Goal: Task Accomplishment & Management: Manage account settings

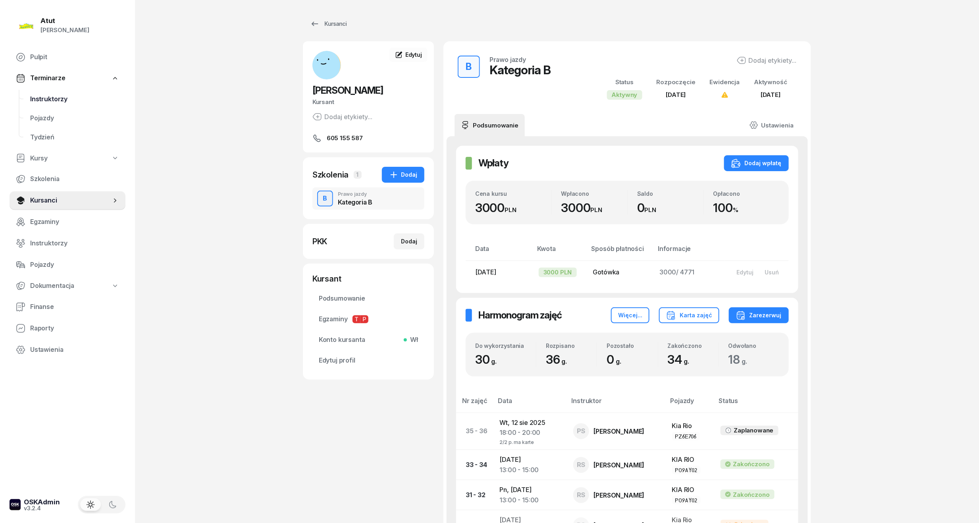
click at [63, 99] on span "Instruktorzy" at bounding box center [74, 99] width 89 height 10
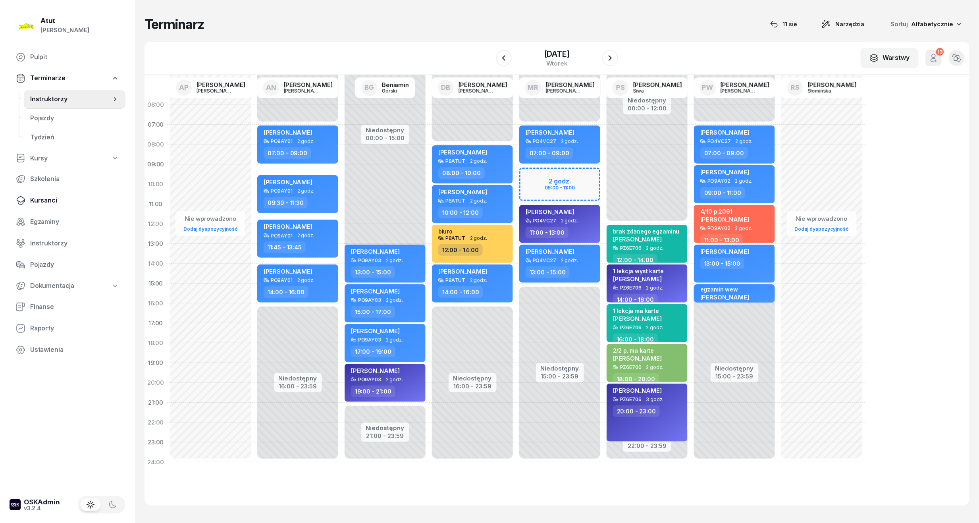
click at [41, 196] on span "Kursanci" at bounding box center [74, 200] width 89 height 10
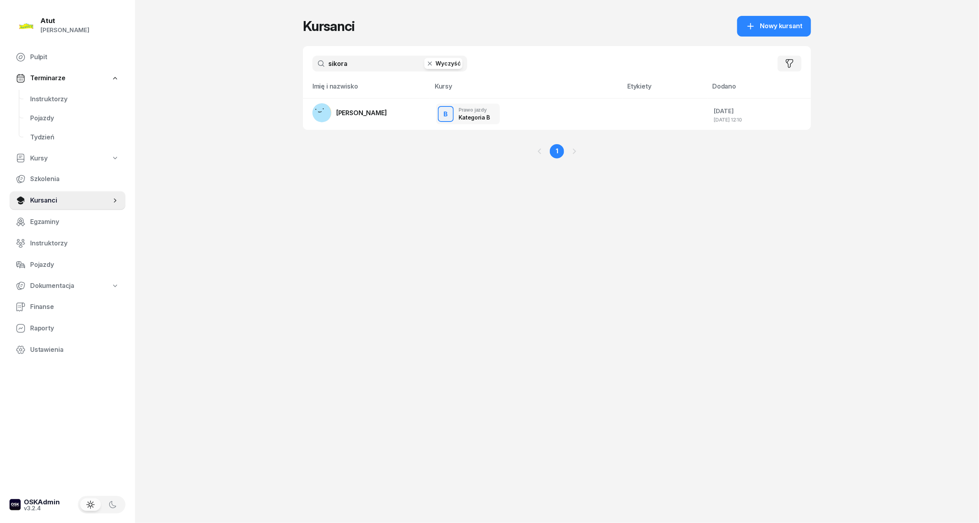
drag, startPoint x: 385, startPoint y: 61, endPoint x: -27, endPoint y: 97, distance: 413.6
click at [0, 97] on html "[PERSON_NAME] [PERSON_NAME] Pulpit Terminarze Instruktorzy Pojazdy Tydzień Kurs…" at bounding box center [489, 261] width 979 height 523
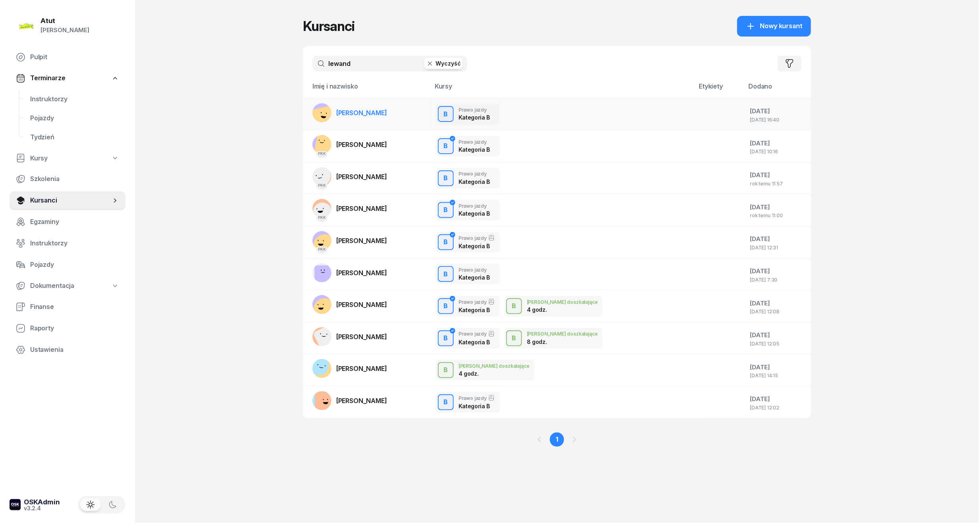
type input "lewand"
click at [367, 121] on link "[PERSON_NAME]" at bounding box center [349, 112] width 75 height 19
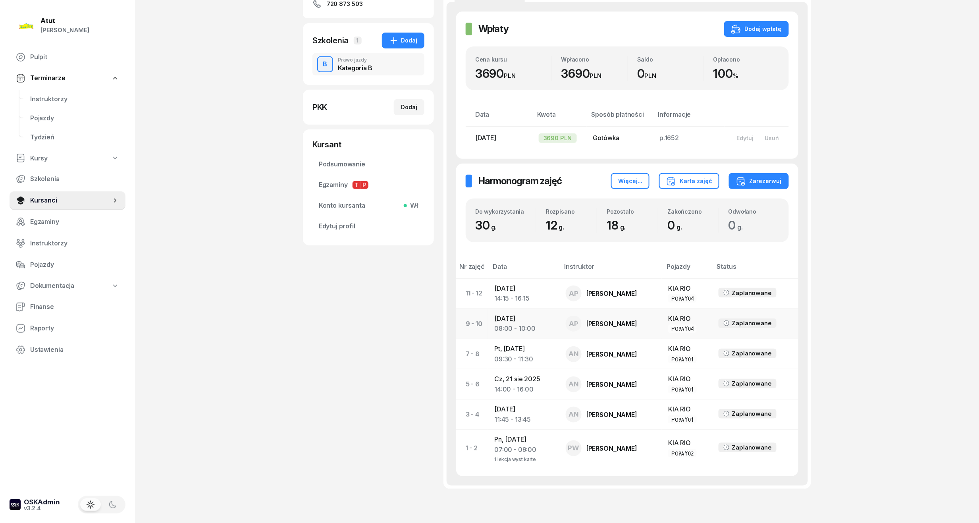
scroll to position [159, 0]
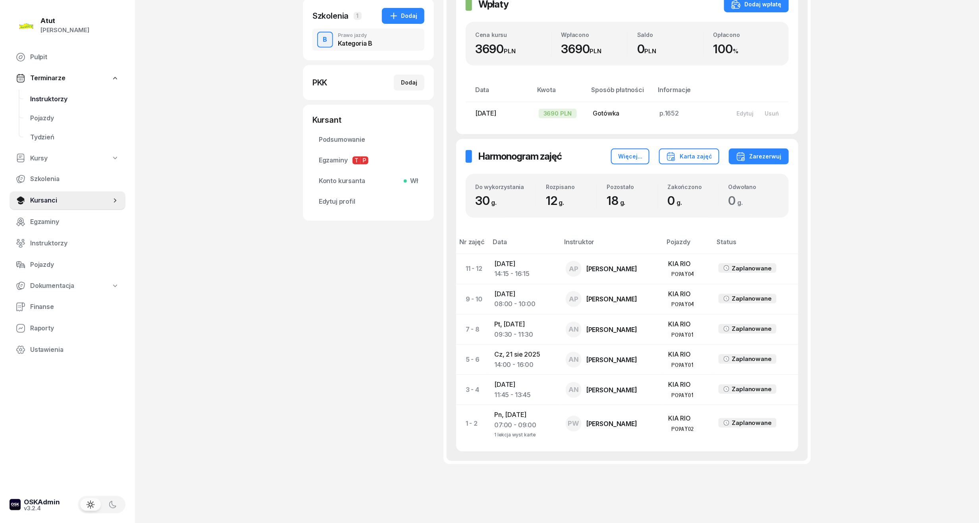
click at [51, 100] on span "Instruktorzy" at bounding box center [74, 99] width 89 height 10
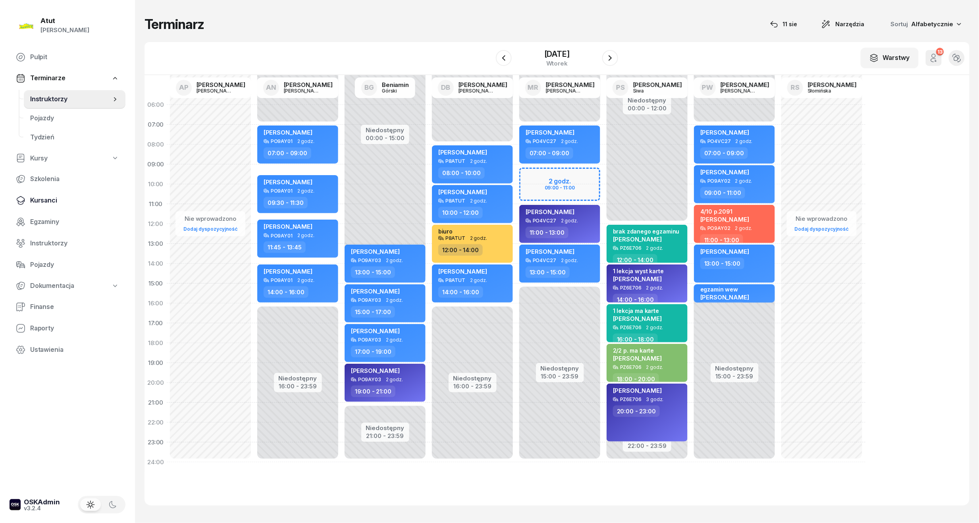
click at [37, 199] on span "Kursanci" at bounding box center [74, 200] width 89 height 10
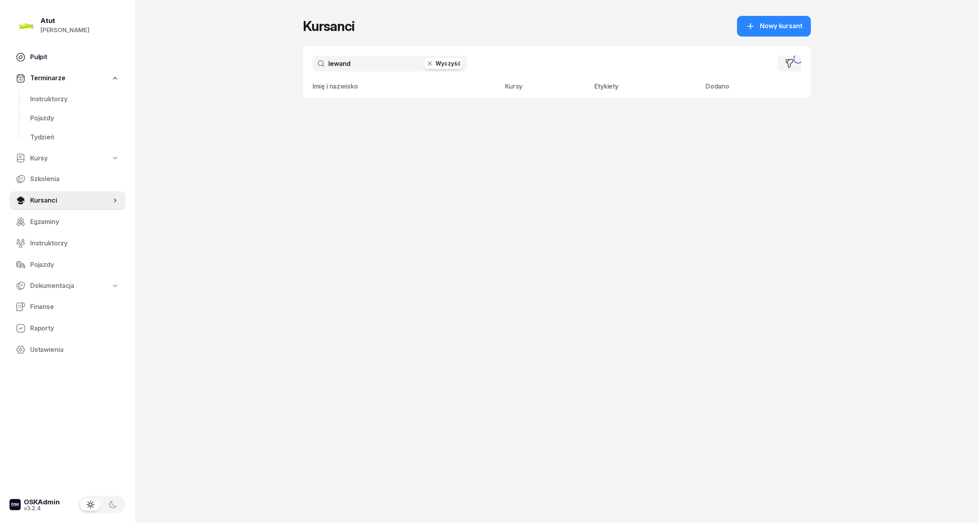
drag, startPoint x: 373, startPoint y: 62, endPoint x: 63, endPoint y: 54, distance: 310.4
click at [63, 54] on div "Atut [PERSON_NAME] Pulpit Terminarze Instruktorzy Pojazdy Tydzień Kursy Szkolen…" at bounding box center [489, 261] width 979 height 523
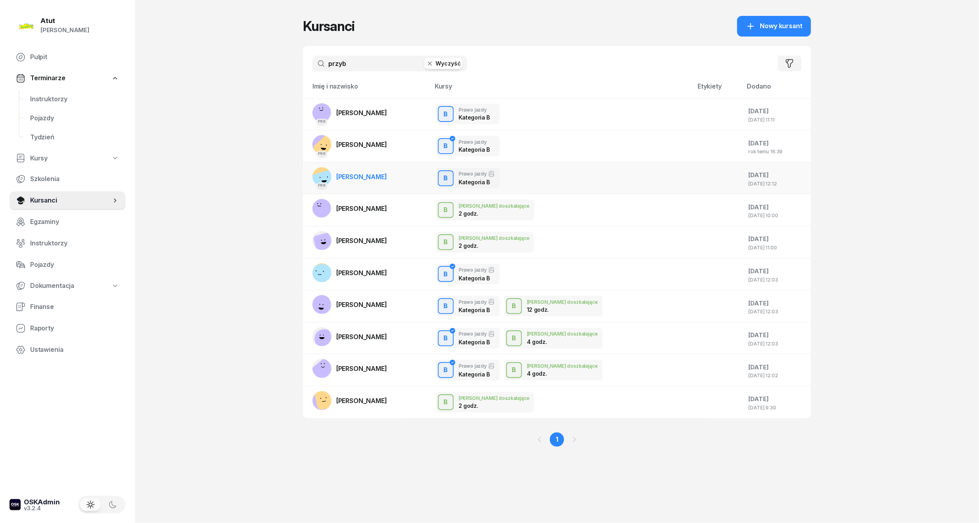
type input "przyb"
click at [361, 180] on span "[PERSON_NAME]" at bounding box center [361, 177] width 51 height 8
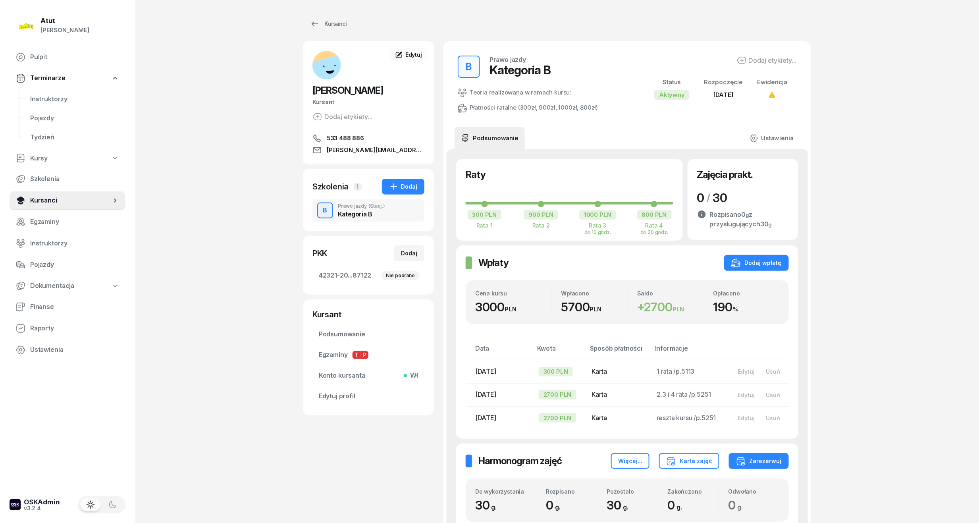
click at [45, 204] on span "Kursanci" at bounding box center [70, 200] width 81 height 10
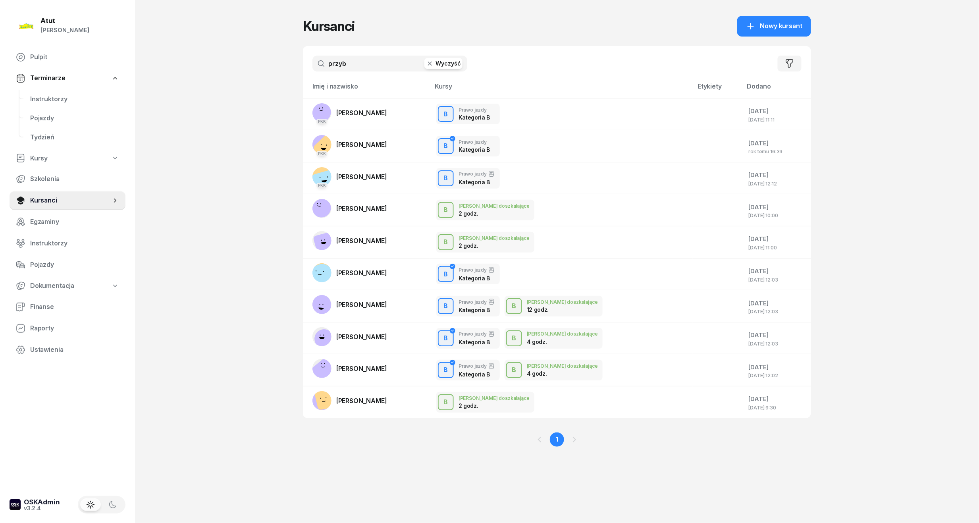
click at [359, 65] on input "przyb" at bounding box center [389, 64] width 155 height 16
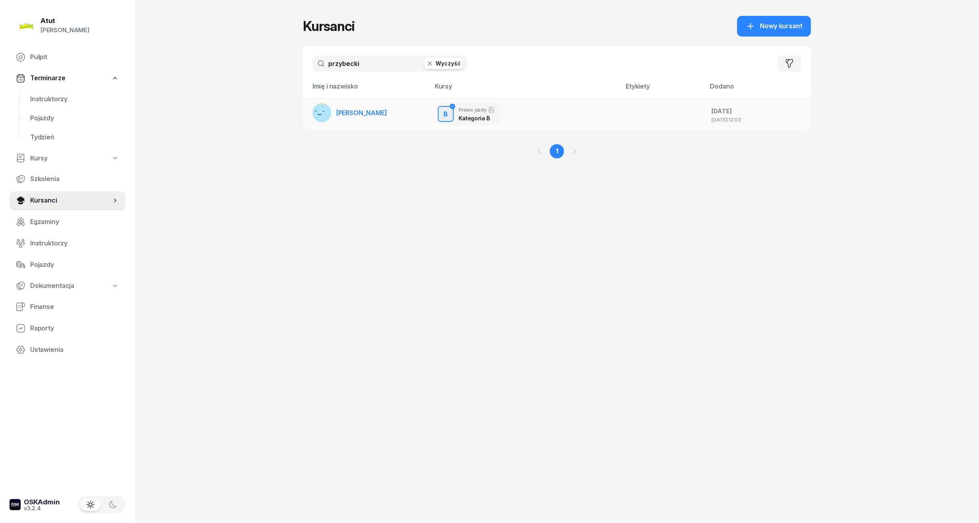
type input "przybecki"
click at [384, 112] on span "[PERSON_NAME]" at bounding box center [361, 113] width 51 height 8
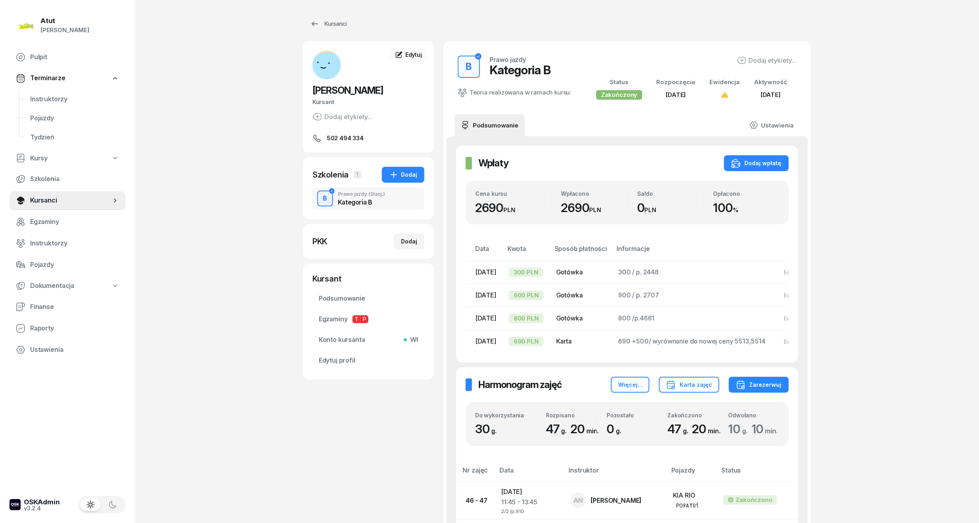
drag, startPoint x: 40, startPoint y: 200, endPoint x: 181, endPoint y: 135, distance: 154.7
click at [40, 200] on span "Kursanci" at bounding box center [70, 200] width 81 height 10
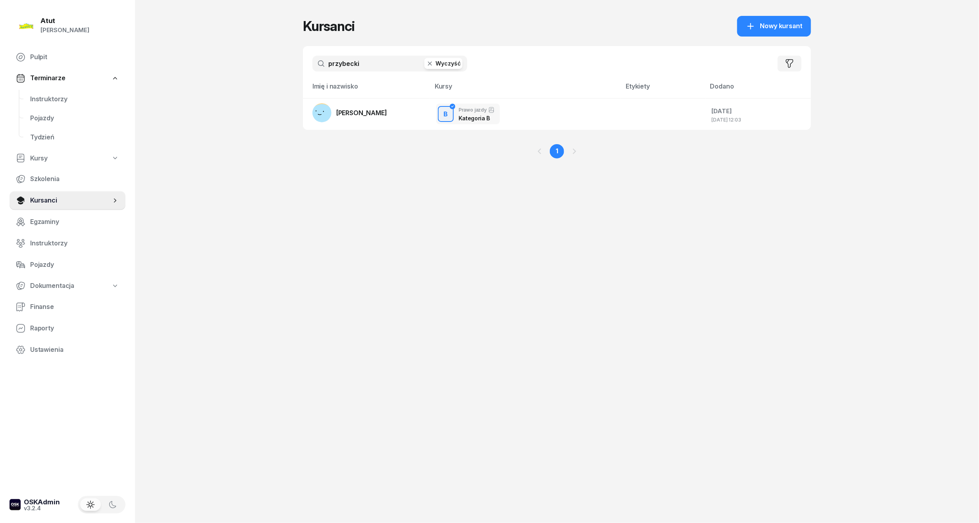
drag, startPoint x: 367, startPoint y: 64, endPoint x: -27, endPoint y: 104, distance: 396.5
click at [0, 104] on html "[PERSON_NAME] [PERSON_NAME] Pulpit Terminarze Instruktorzy Pojazdy Tydzień Kurs…" at bounding box center [489, 261] width 979 height 523
type input "lisek"
click at [346, 110] on span "[PERSON_NAME]" at bounding box center [361, 113] width 51 height 8
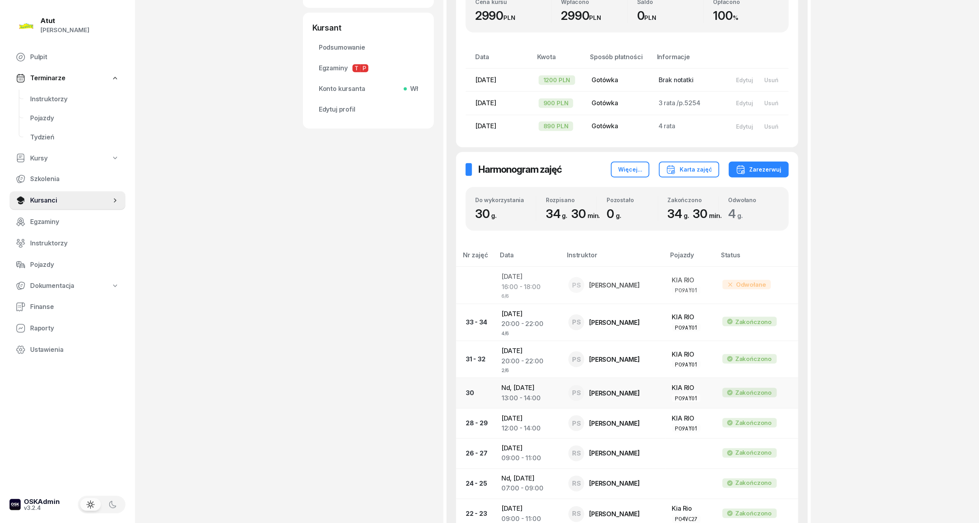
scroll to position [317, 0]
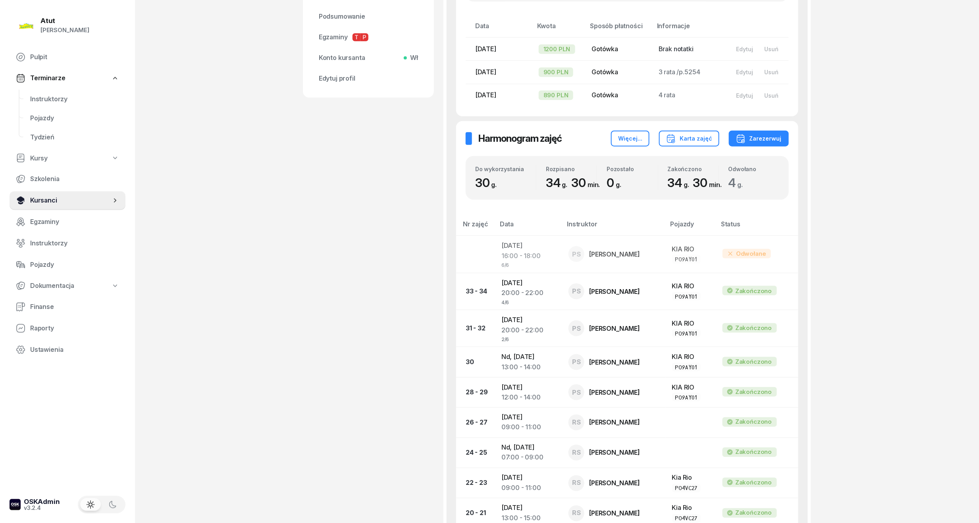
click at [42, 199] on span "Kursanci" at bounding box center [70, 200] width 81 height 10
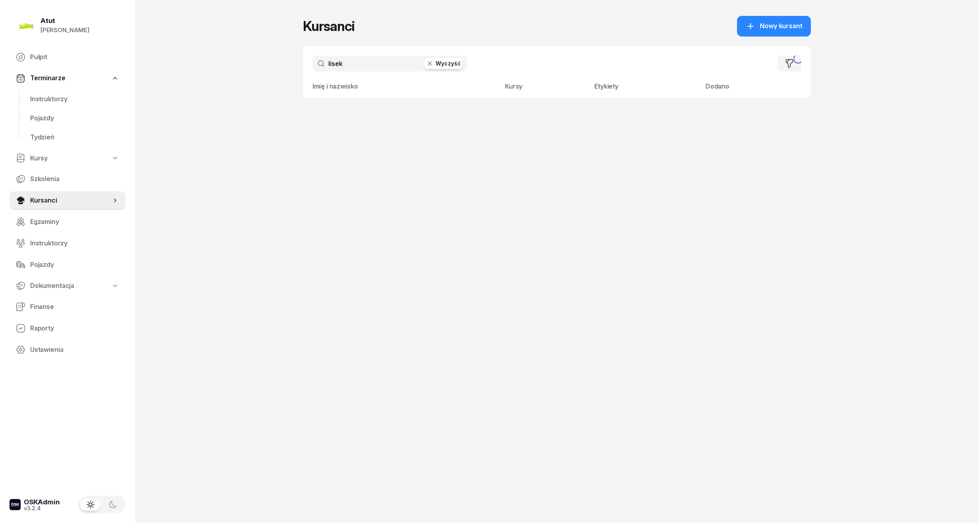
click at [357, 66] on input "lisek" at bounding box center [389, 64] width 155 height 16
click at [374, 105] on td "PKK [PERSON_NAME]" at bounding box center [366, 114] width 127 height 32
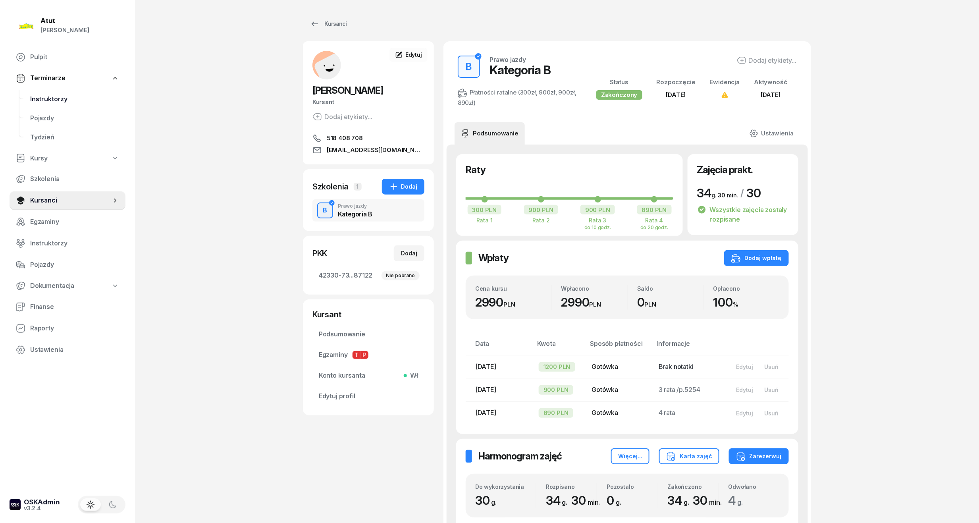
click at [38, 105] on link "Instruktorzy" at bounding box center [75, 99] width 102 height 19
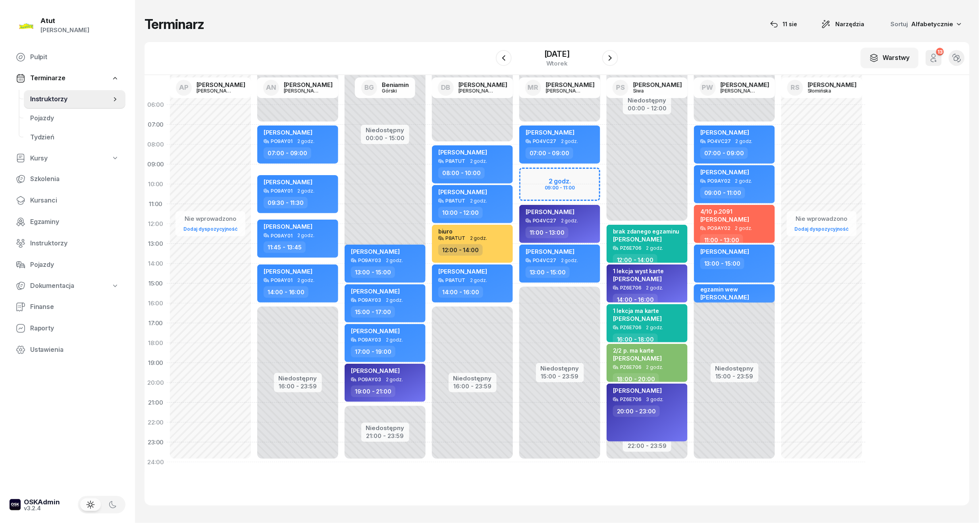
click at [603, 179] on div "Niedostępny 00:00 - 07:00 Niedostępny 15:00 - 23:59 2 godz. 09:00 - 11:00 [PERS…" at bounding box center [646, 283] width 87 height 377
select select "09"
select select "11"
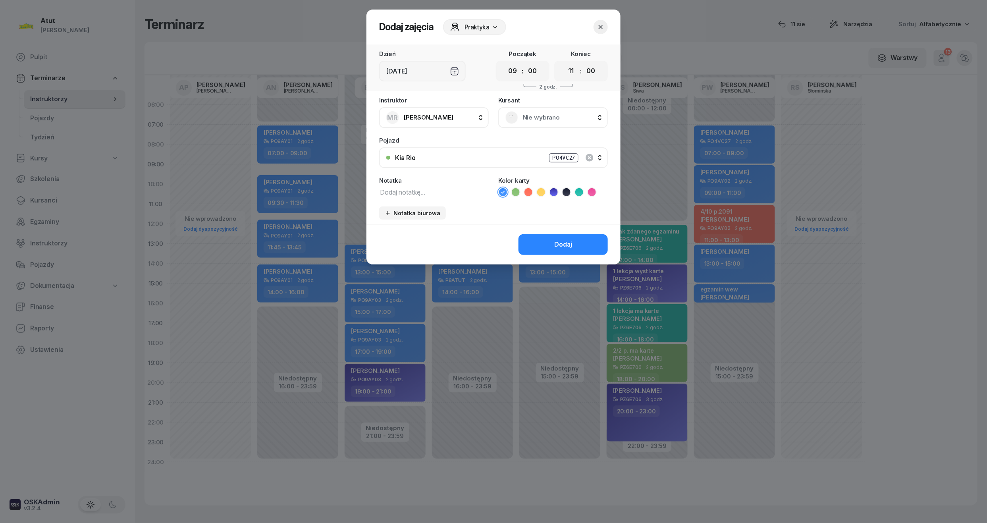
click at [548, 116] on span "Nie wybrano" at bounding box center [562, 117] width 78 height 10
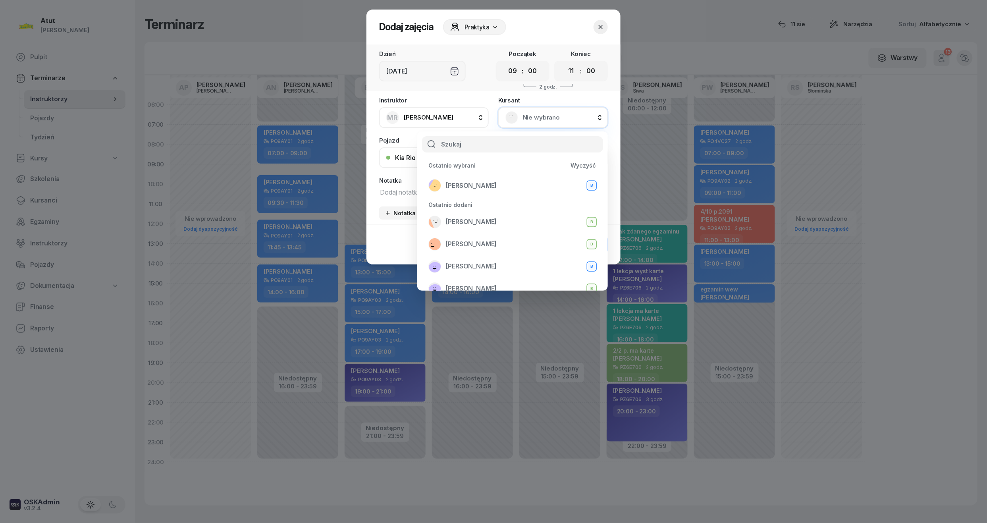
click at [595, 25] on button "button" at bounding box center [600, 27] width 14 height 14
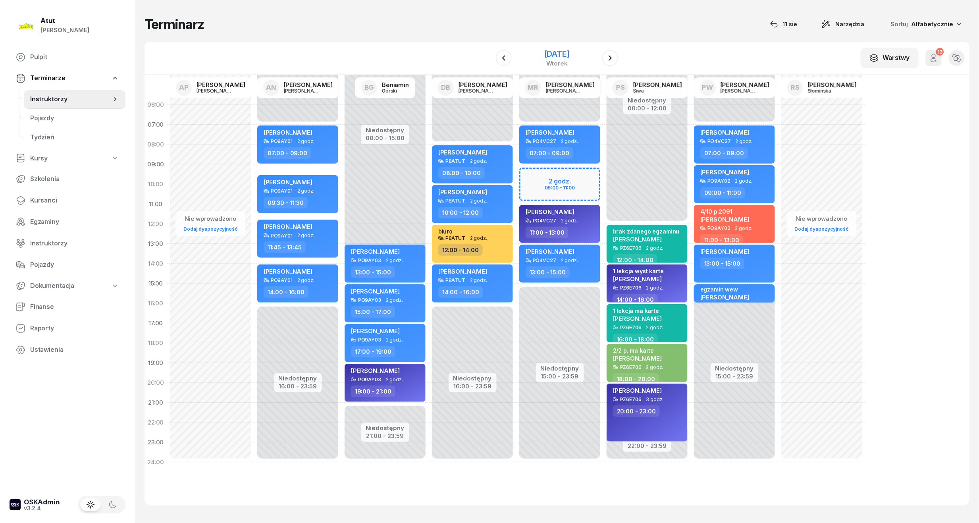
click at [550, 48] on div "[DATE]" at bounding box center [556, 58] width 81 height 23
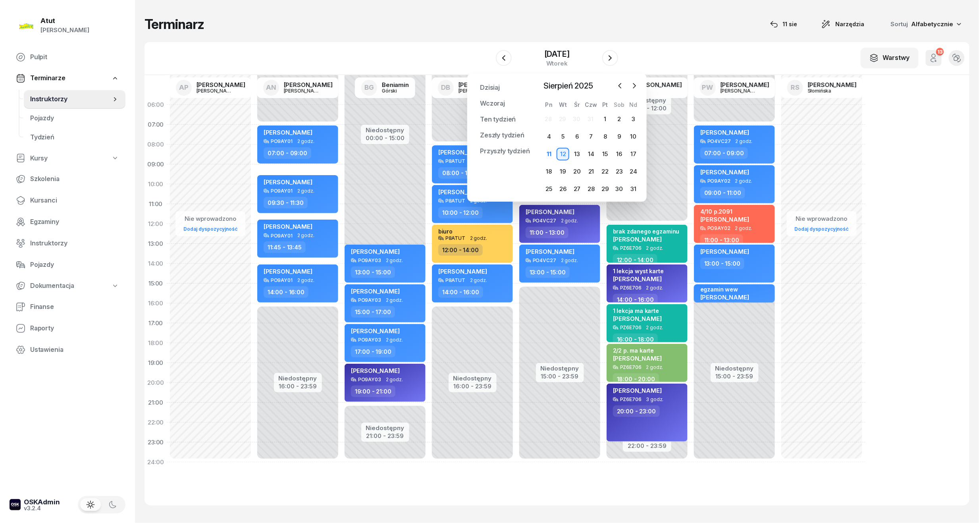
click at [905, 342] on div "06:00 07:00 08:00 09:00 10:00 11:00 12:00 13:00 14:00 15:00 16:00 17:00 18:00 1…" at bounding box center [556, 290] width 825 height 430
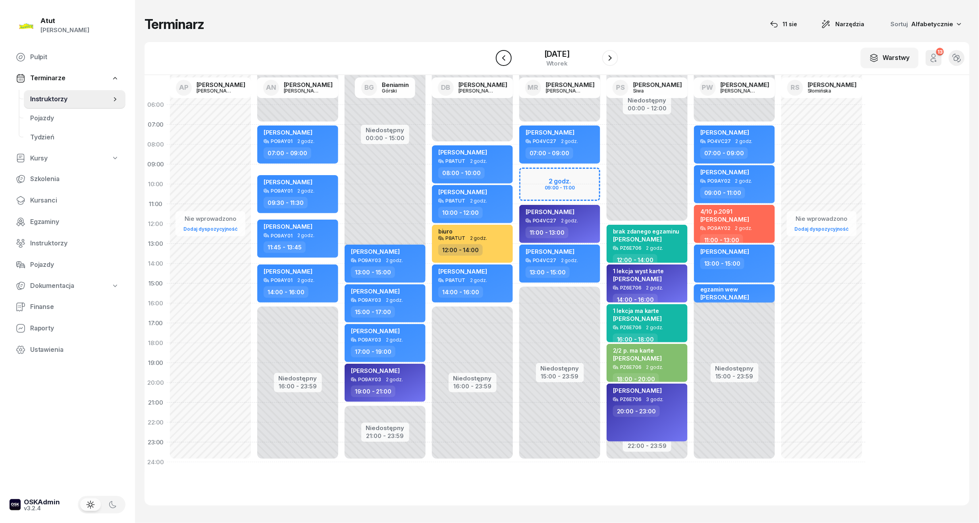
click at [498, 58] on button "button" at bounding box center [504, 58] width 16 height 16
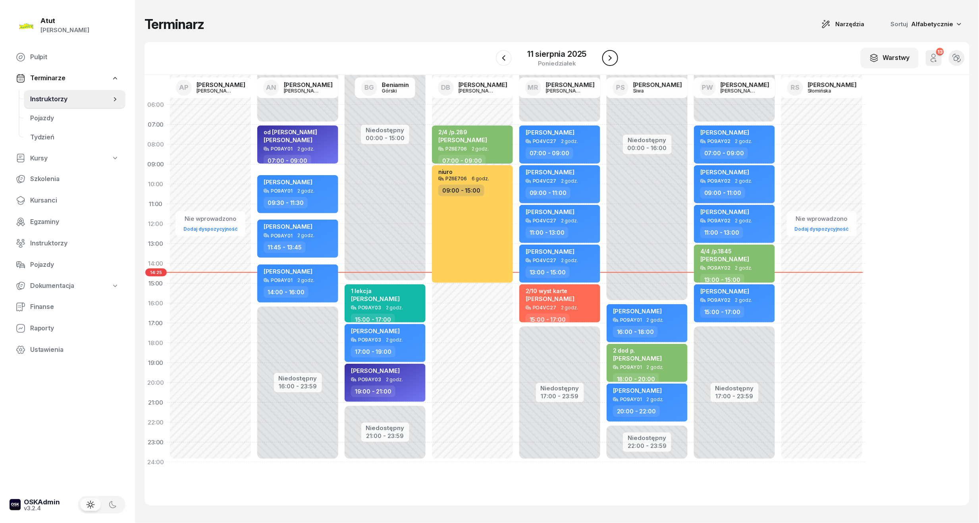
click at [606, 60] on icon "button" at bounding box center [610, 58] width 10 height 10
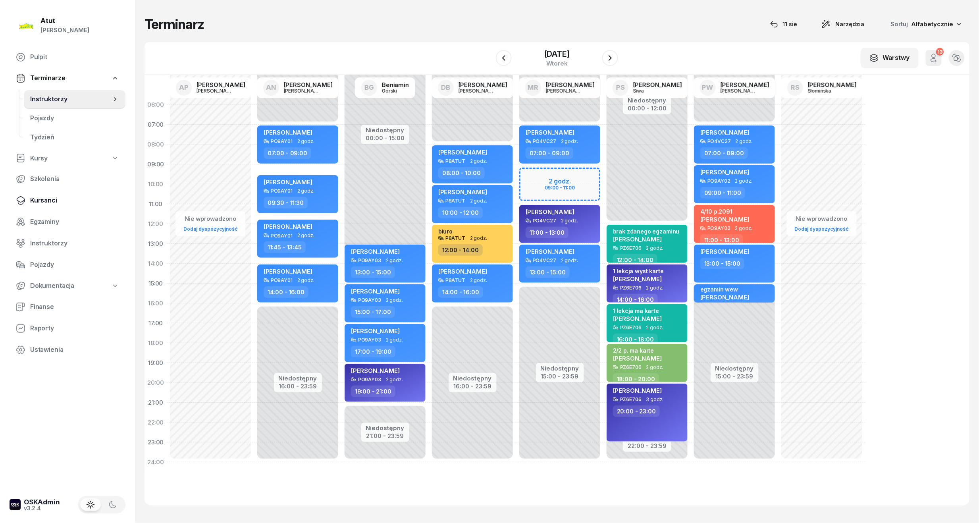
click at [48, 197] on span "Kursanci" at bounding box center [74, 200] width 89 height 10
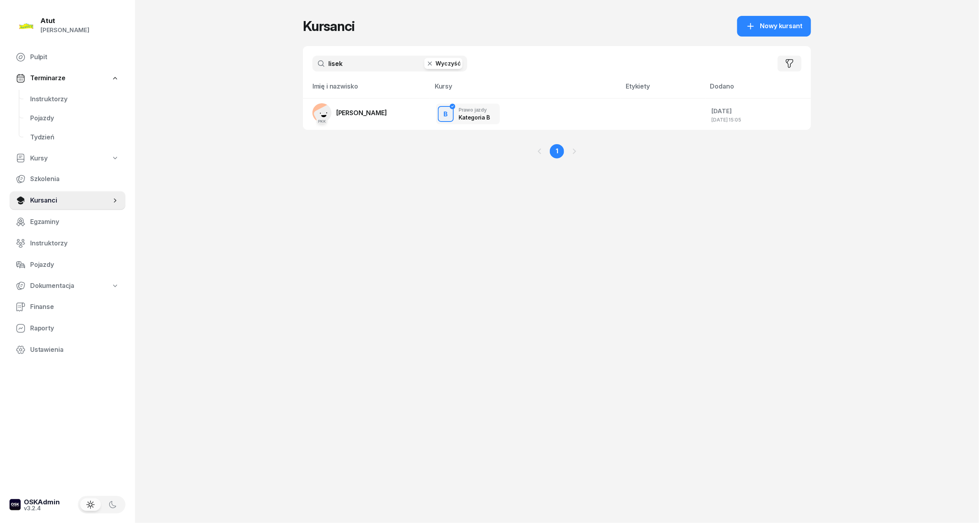
drag, startPoint x: 350, startPoint y: 67, endPoint x: -27, endPoint y: 83, distance: 376.9
click at [0, 83] on html "[PERSON_NAME] [PERSON_NAME] Pulpit Terminarze Instruktorzy Pojazdy Tydzień Kurs…" at bounding box center [489, 261] width 979 height 523
type input "jopek"
click at [370, 110] on span "[PERSON_NAME]" at bounding box center [361, 113] width 51 height 8
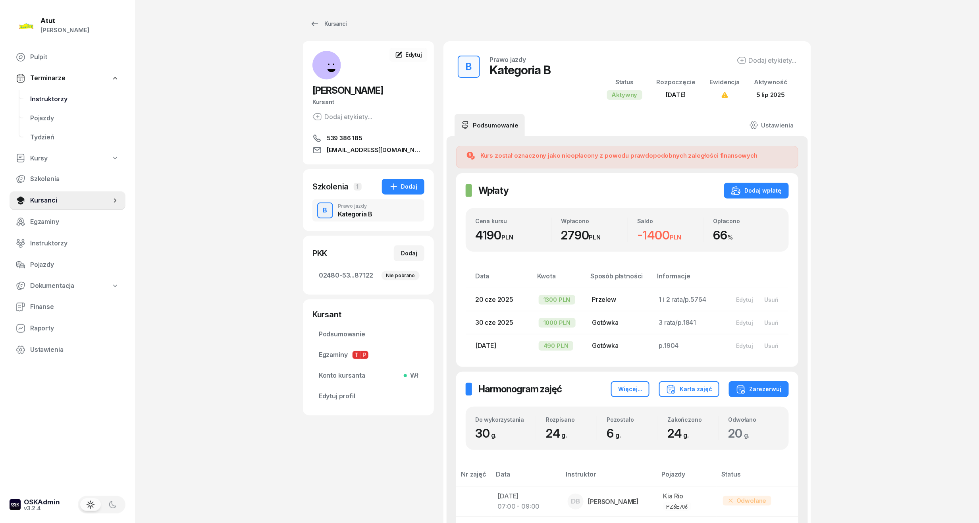
click at [51, 97] on span "Instruktorzy" at bounding box center [74, 99] width 89 height 10
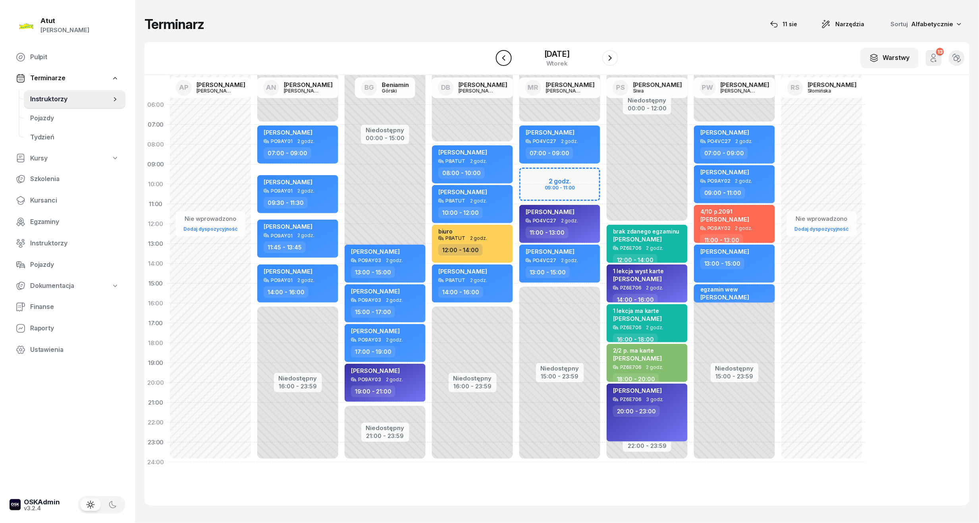
click at [504, 60] on icon "button" at bounding box center [503, 58] width 3 height 6
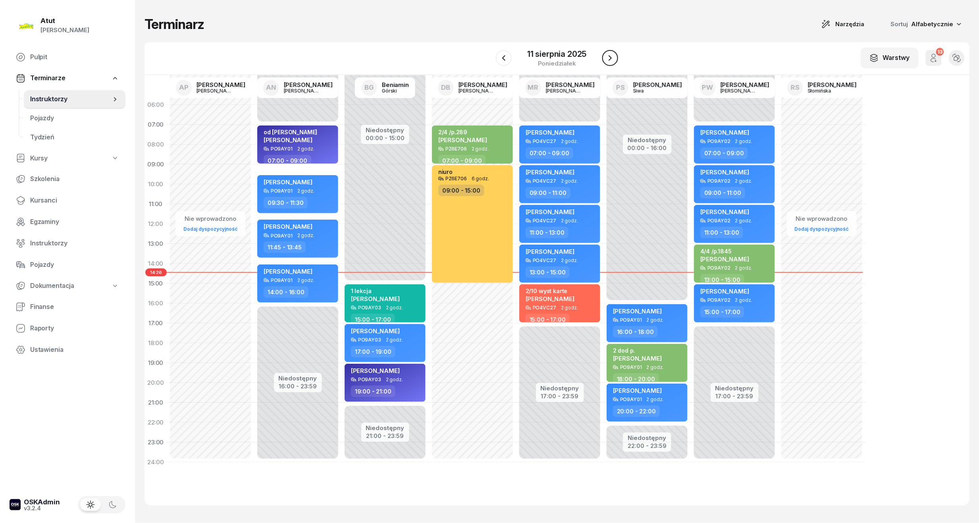
click at [608, 65] on button "button" at bounding box center [610, 58] width 16 height 16
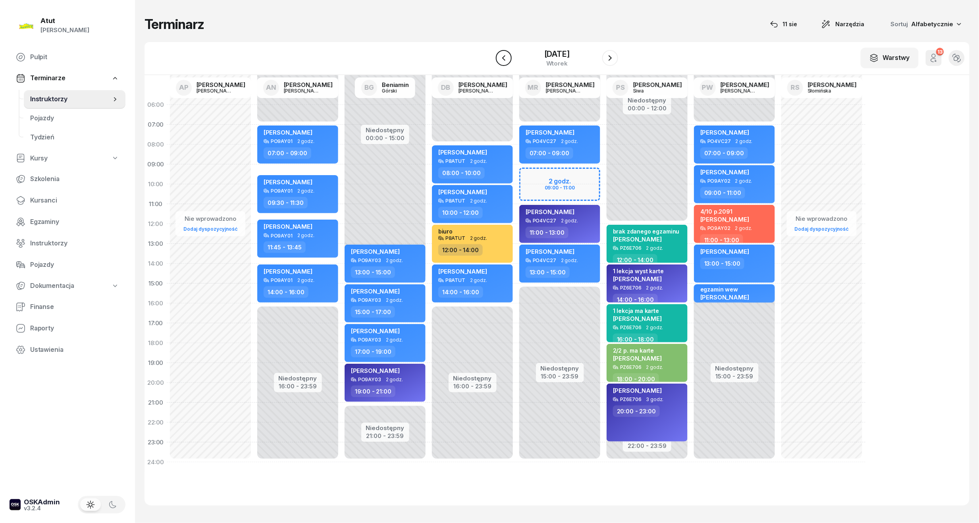
click at [505, 58] on icon "button" at bounding box center [504, 58] width 10 height 10
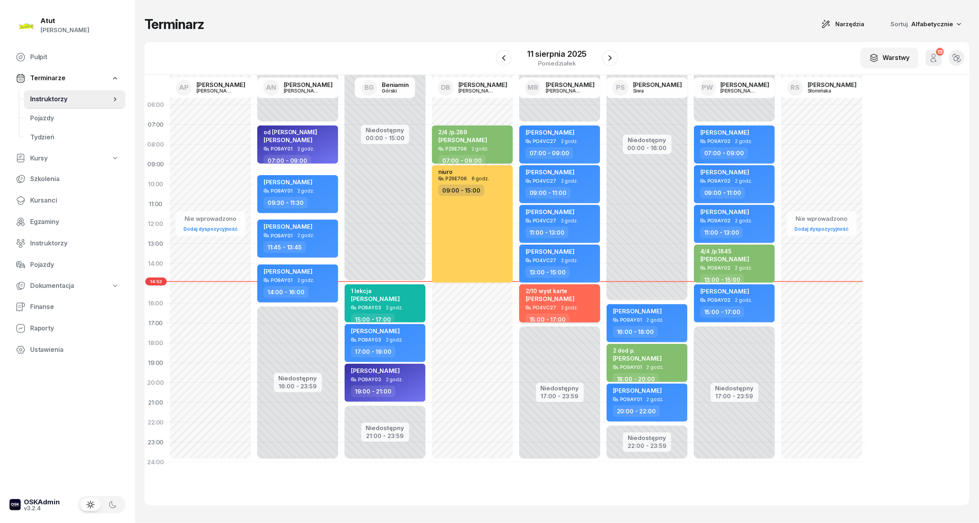
click at [561, 295] on span "[PERSON_NAME]" at bounding box center [549, 299] width 49 height 8
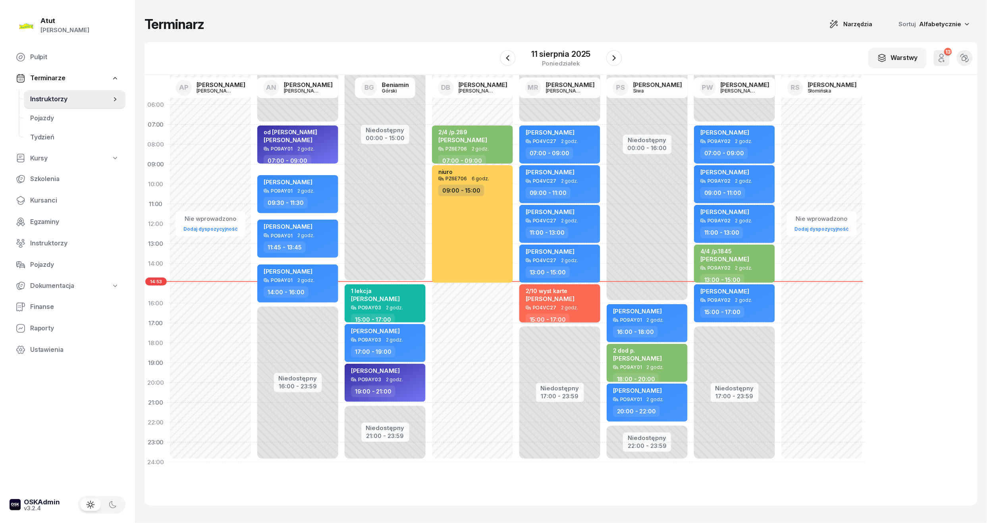
select select "15"
select select "17"
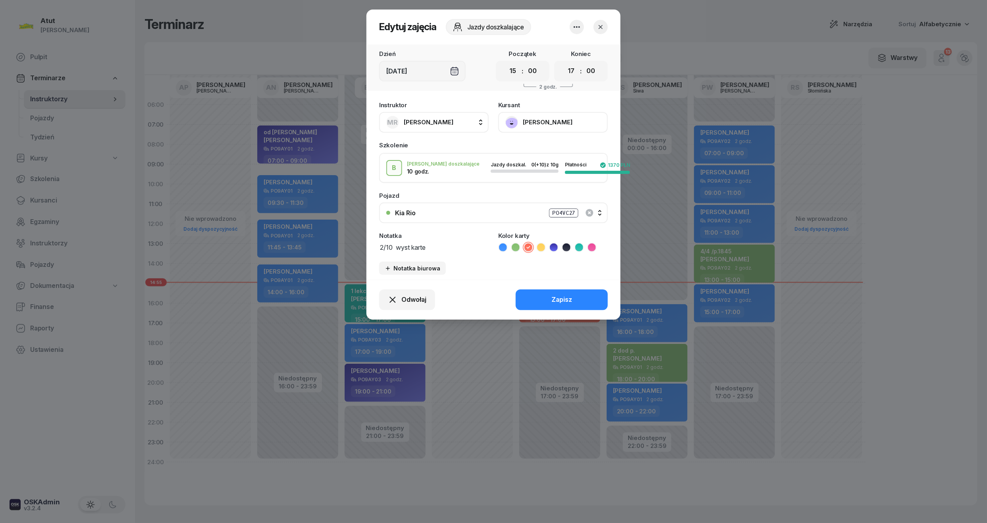
click at [596, 32] on button "button" at bounding box center [600, 27] width 14 height 14
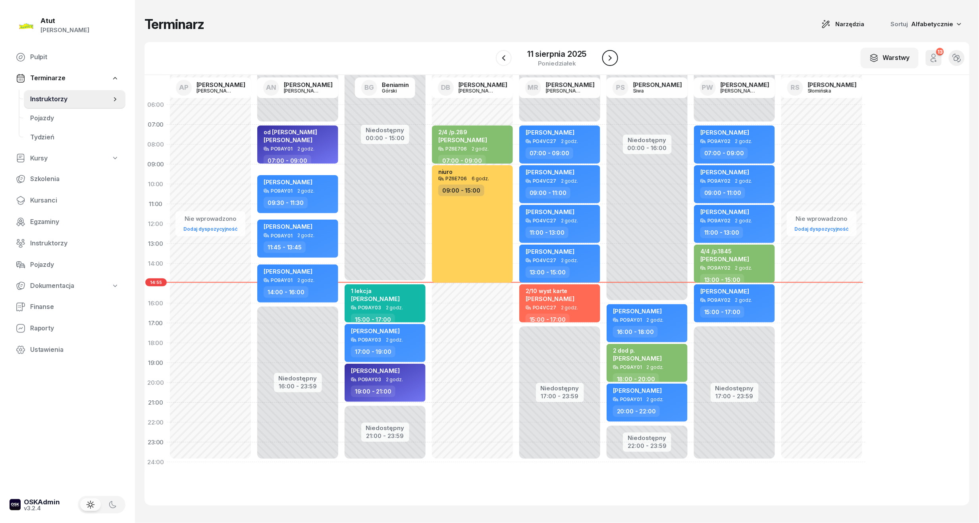
click at [612, 58] on icon "button" at bounding box center [610, 58] width 10 height 10
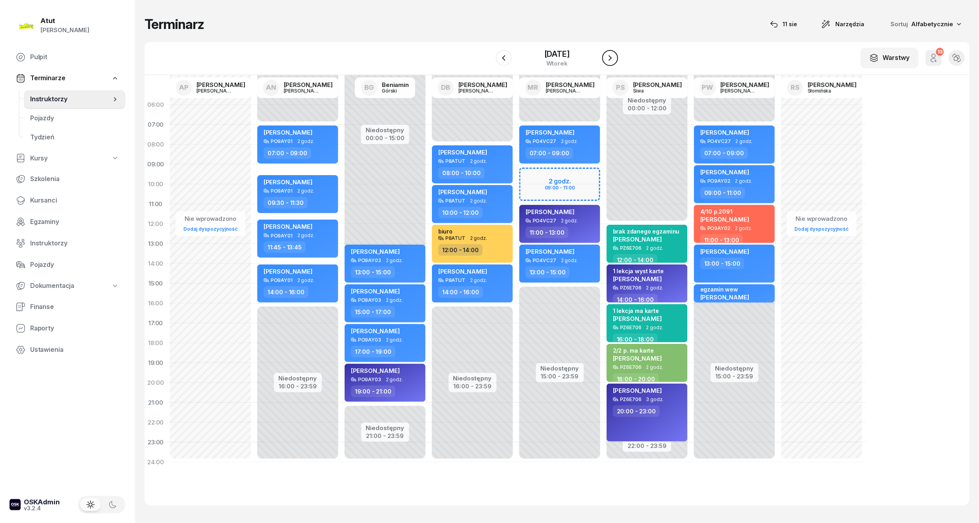
click at [606, 55] on icon "button" at bounding box center [610, 58] width 10 height 10
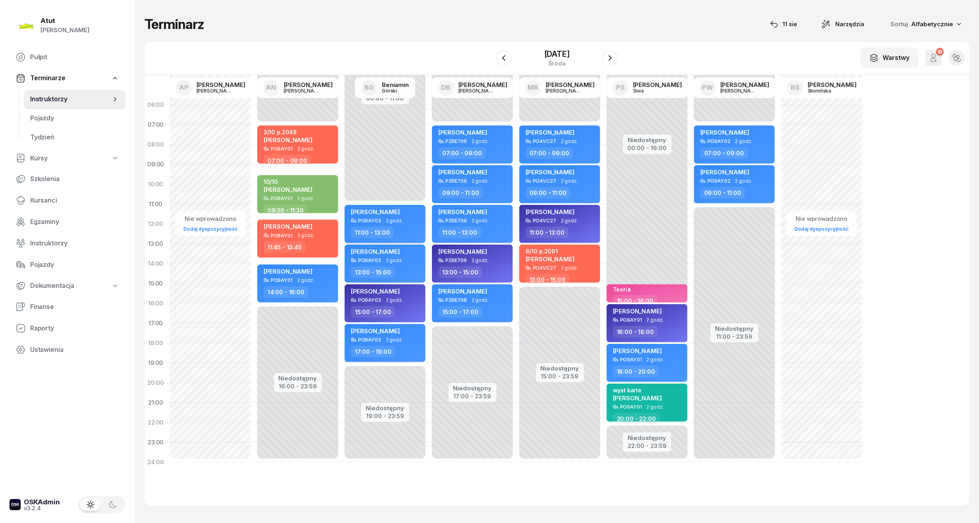
click at [405, 217] on div "[PERSON_NAME]" at bounding box center [386, 213] width 70 height 10
select select "11"
select select "13"
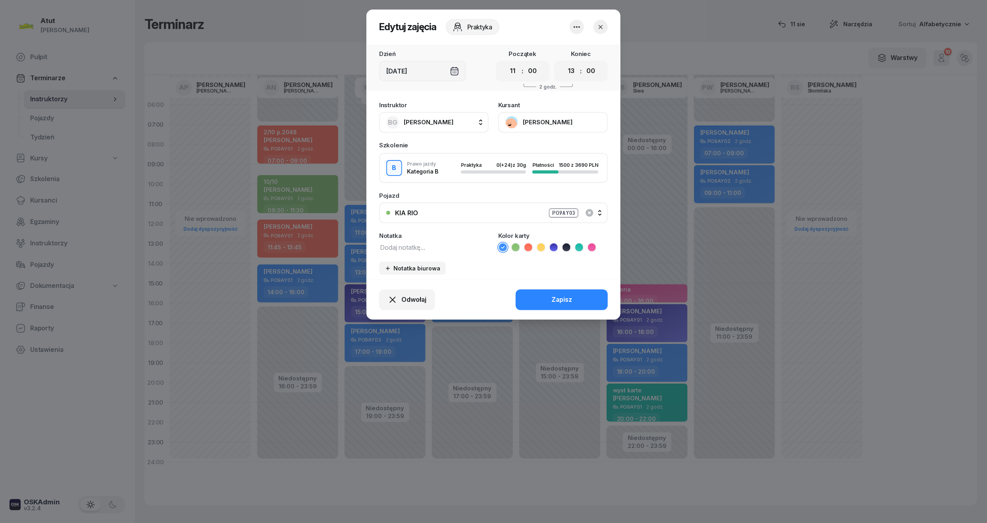
click at [572, 211] on div "PO9AY03" at bounding box center [563, 212] width 29 height 9
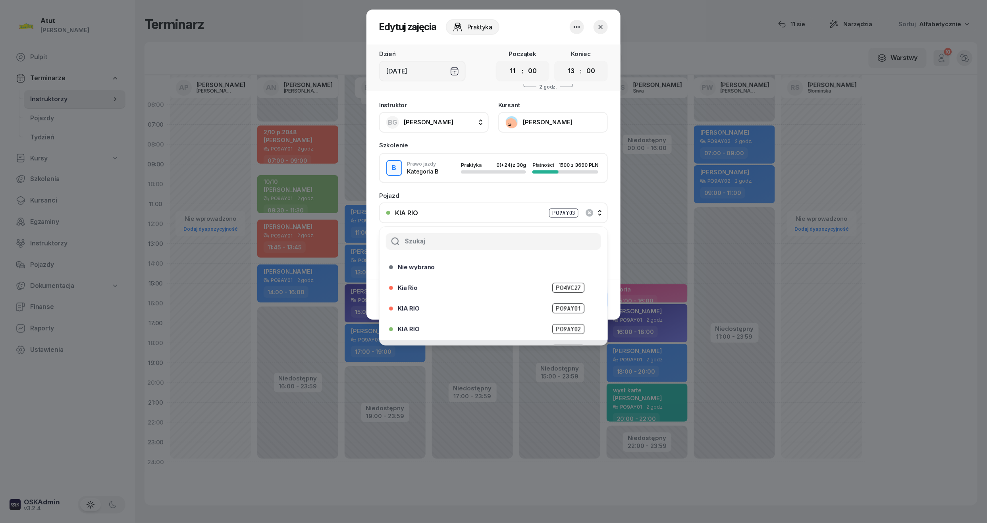
click at [597, 22] on button "button" at bounding box center [600, 27] width 14 height 14
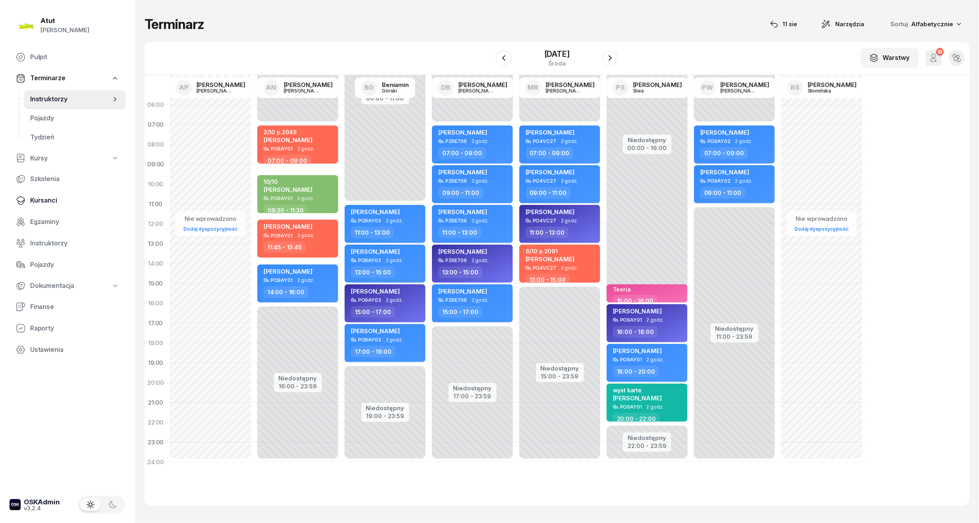
click at [29, 200] on link "Kursanci" at bounding box center [68, 200] width 116 height 19
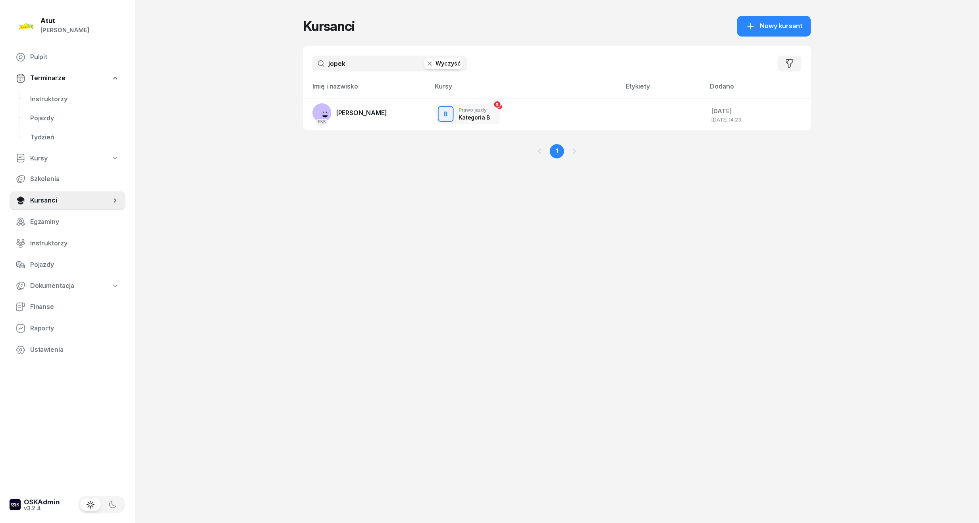
drag, startPoint x: 353, startPoint y: 64, endPoint x: 64, endPoint y: 79, distance: 289.7
click at [64, 79] on div "Atut [PERSON_NAME] Pulpit Terminarze Instruktorzy Pojazdy Tydzień Kursy Szkolen…" at bounding box center [489, 261] width 979 height 523
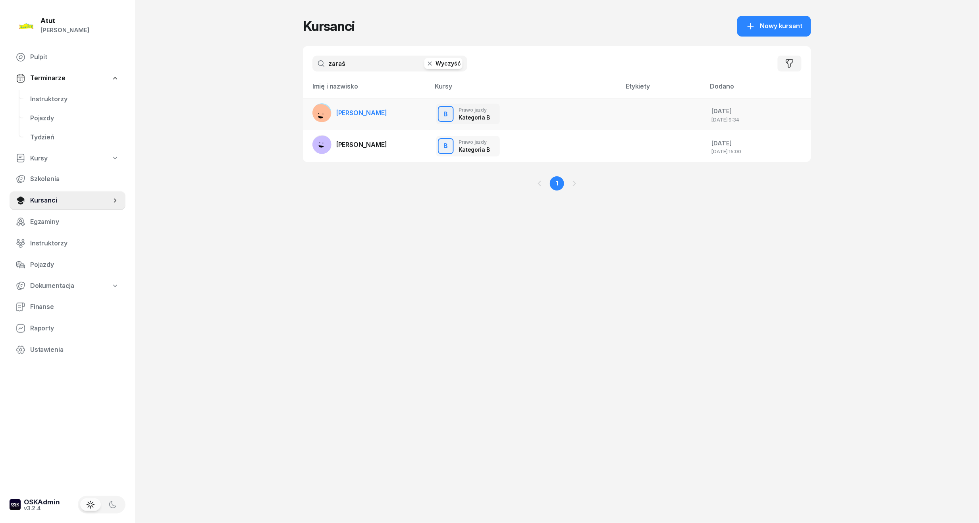
type input "zaraś"
click at [344, 107] on link "[PERSON_NAME]" at bounding box center [349, 112] width 75 height 19
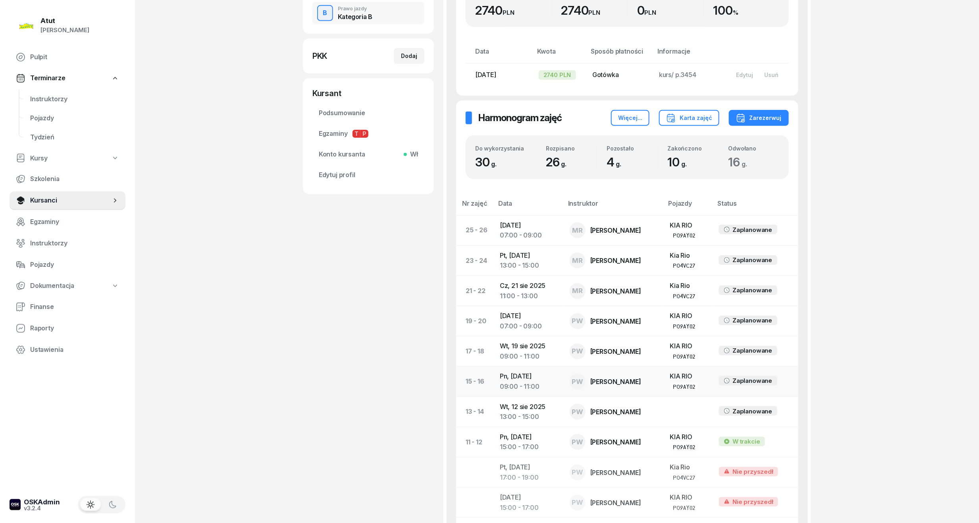
scroll to position [83, 0]
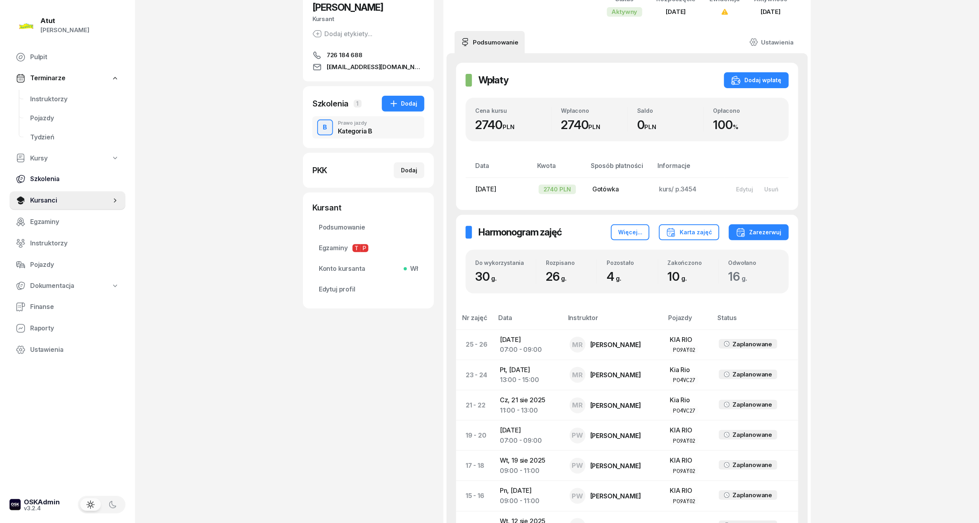
drag, startPoint x: 56, startPoint y: 200, endPoint x: 86, endPoint y: 175, distance: 39.1
click at [56, 200] on span "Kursanci" at bounding box center [70, 200] width 81 height 10
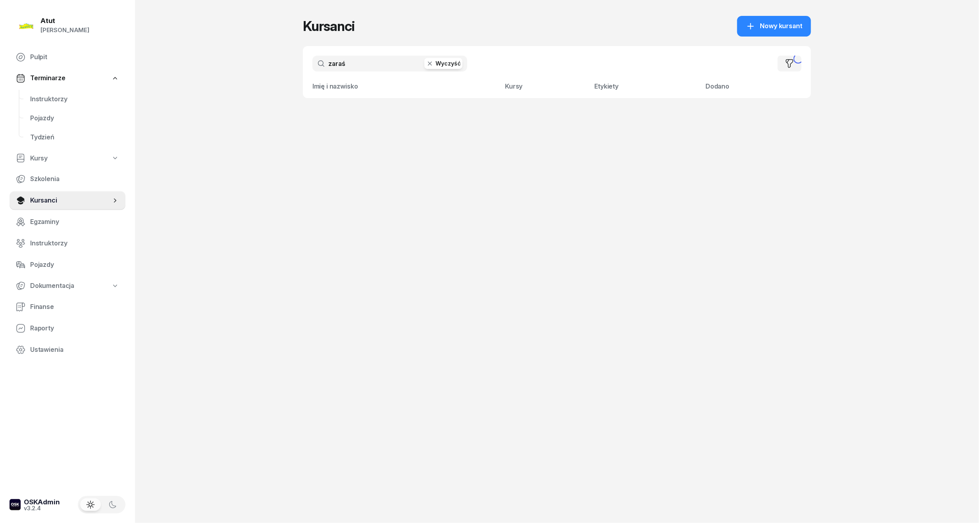
drag, startPoint x: 367, startPoint y: 63, endPoint x: 46, endPoint y: 76, distance: 321.7
click at [46, 76] on div "Atut [PERSON_NAME] Pulpit Terminarze Instruktorzy Pojazdy Tydzień Kursy Szkolen…" at bounding box center [489, 261] width 979 height 523
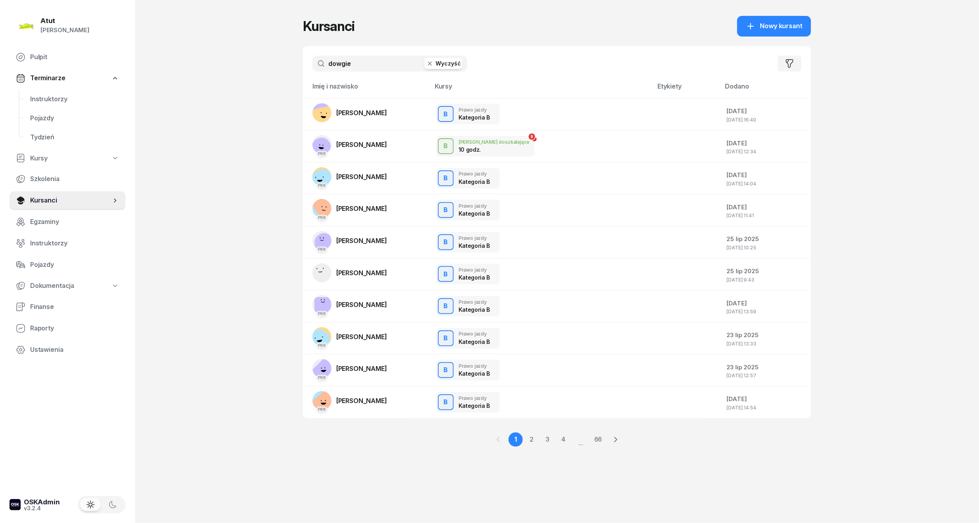
type input "dowgie"
click at [385, 109] on span "[PERSON_NAME]" at bounding box center [361, 113] width 51 height 8
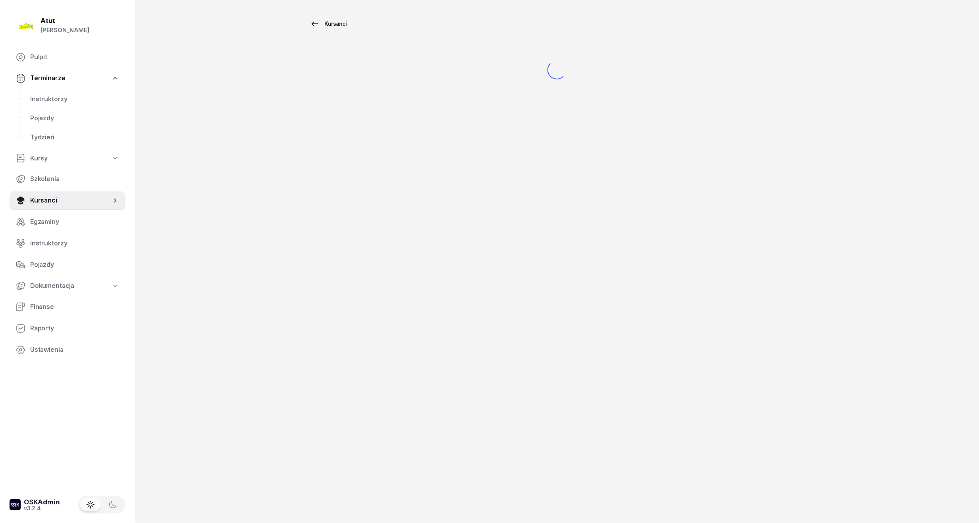
click at [336, 26] on div "Kursanci" at bounding box center [328, 24] width 37 height 10
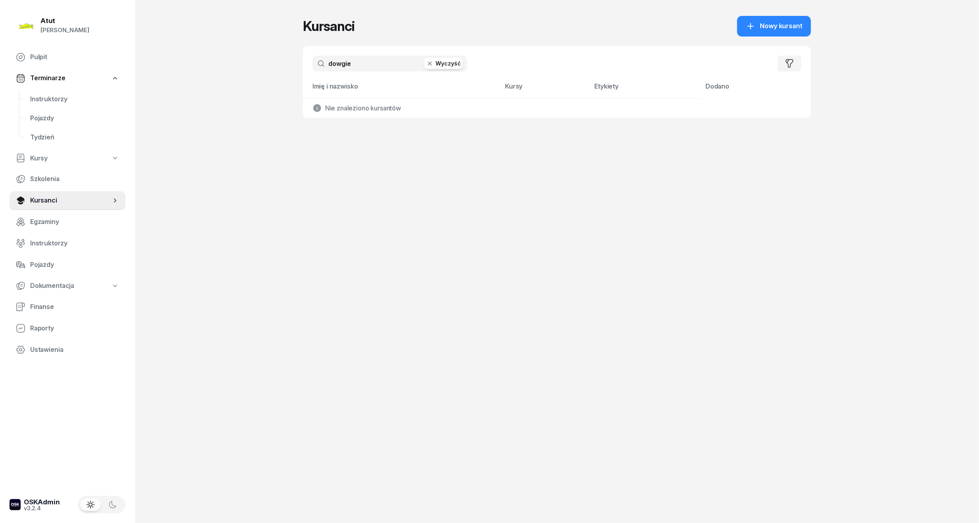
drag, startPoint x: 389, startPoint y: 64, endPoint x: 267, endPoint y: 75, distance: 122.8
click at [267, 75] on div "Atut [PERSON_NAME] Pulpit Terminarze Instruktorzy Pojazdy Tydzień Kursy Szkolen…" at bounding box center [489, 261] width 979 height 523
type input "x"
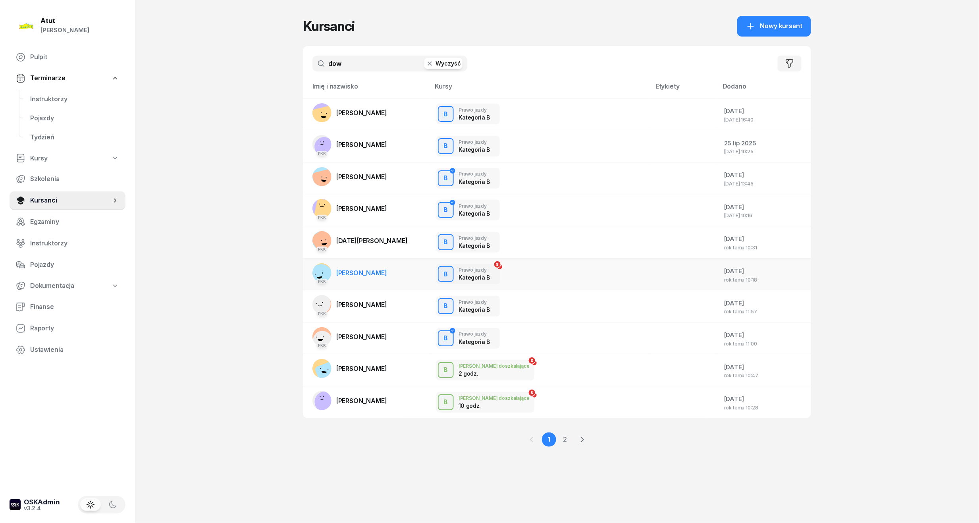
type input "dow"
click at [387, 273] on span "[PERSON_NAME]" at bounding box center [361, 273] width 51 height 8
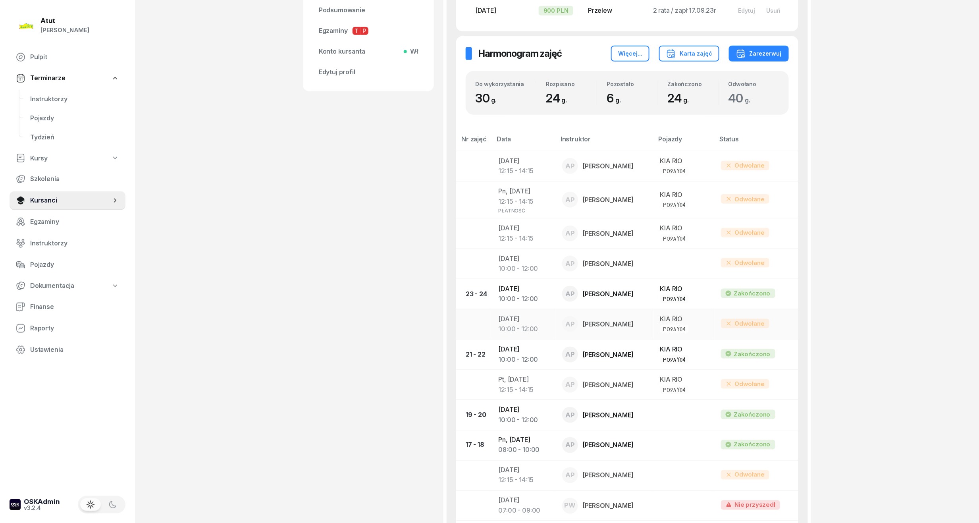
scroll to position [50, 0]
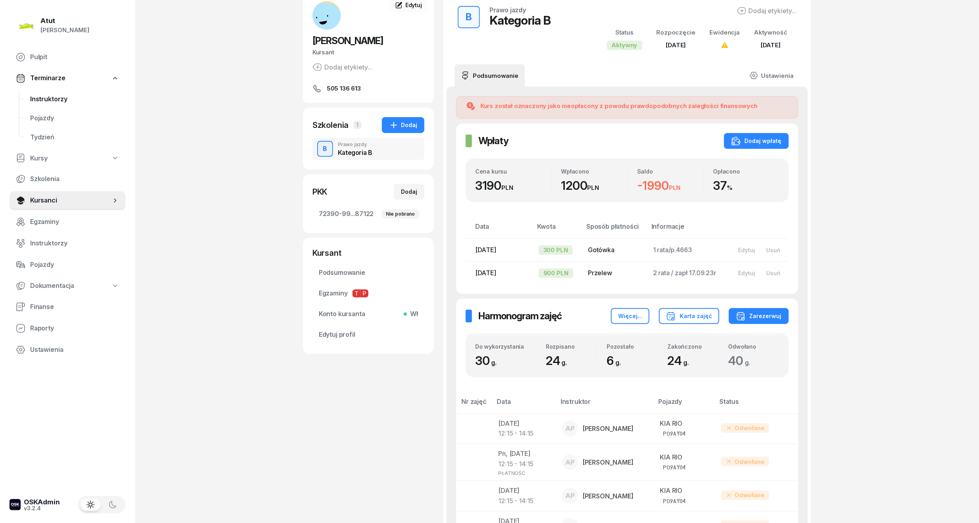
click at [61, 96] on span "Instruktorzy" at bounding box center [74, 99] width 89 height 10
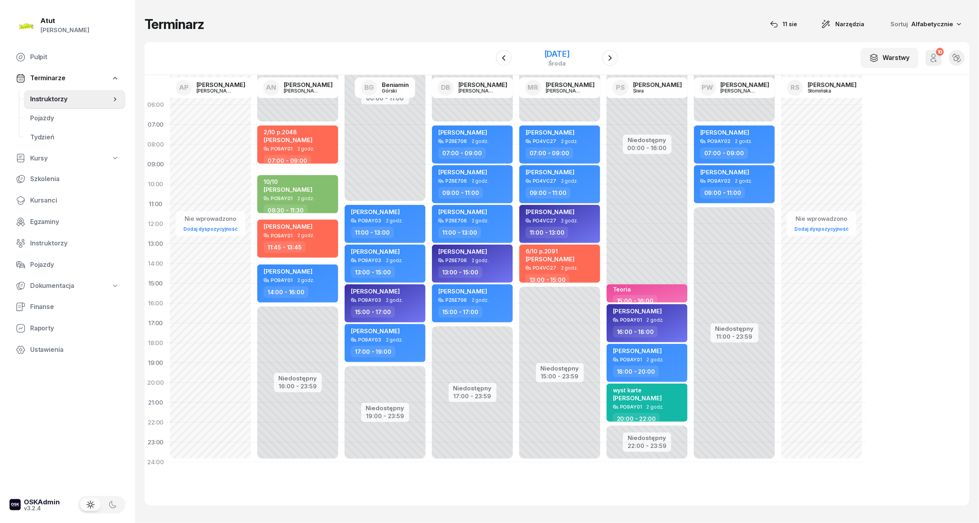
click at [544, 57] on div "[DATE]" at bounding box center [556, 54] width 25 height 8
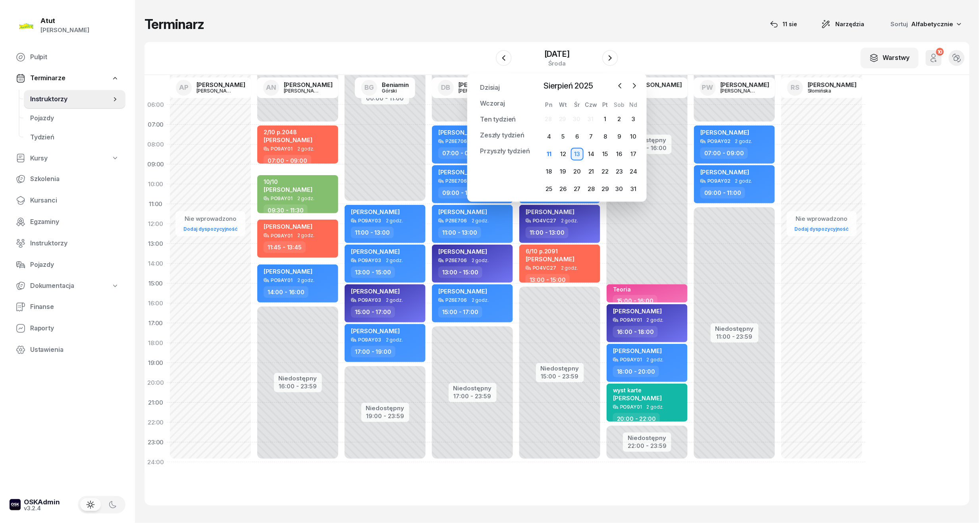
click at [397, 48] on div "W Wybierz AP [PERSON_NAME] AN [PERSON_NAME] BG [PERSON_NAME] DB [PERSON_NAME] M…" at bounding box center [556, 58] width 825 height 33
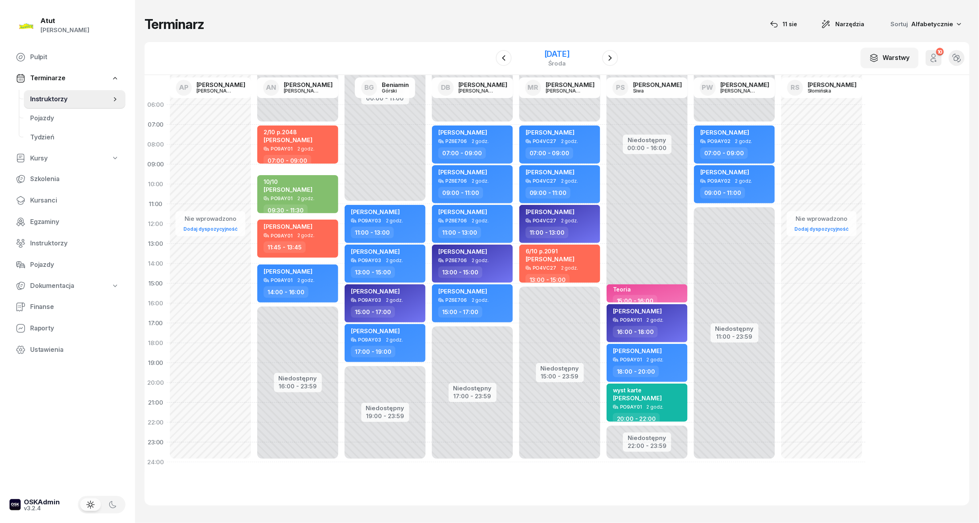
click at [569, 56] on div "[DATE]" at bounding box center [556, 54] width 25 height 8
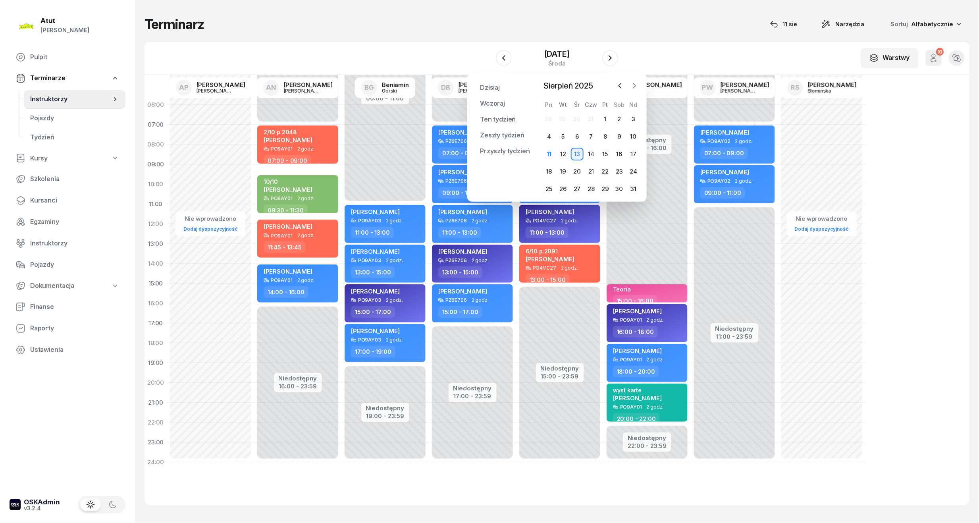
click at [639, 88] on button "button" at bounding box center [634, 86] width 12 height 12
click at [618, 82] on icon "button" at bounding box center [620, 86] width 8 height 8
click at [545, 169] on div "22" at bounding box center [549, 171] width 13 height 13
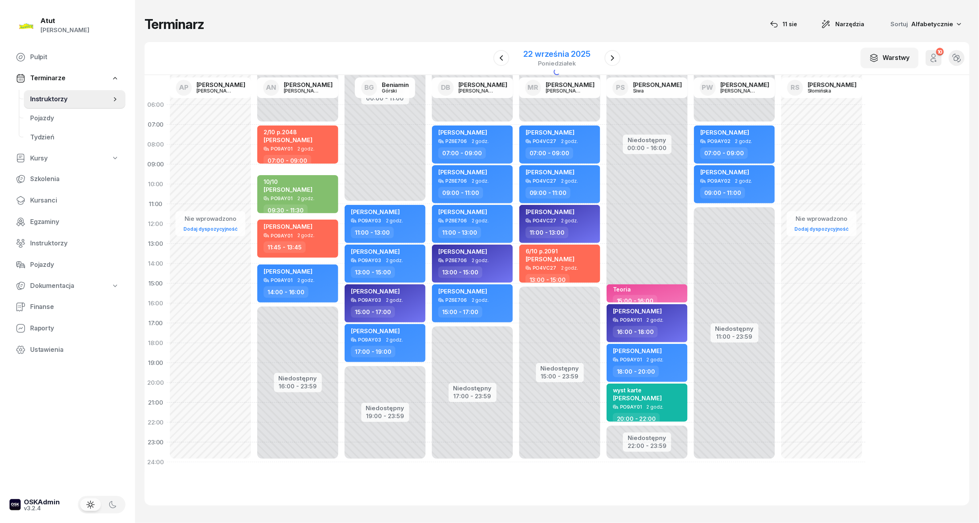
click at [568, 52] on div "22 września 2025" at bounding box center [556, 54] width 67 height 8
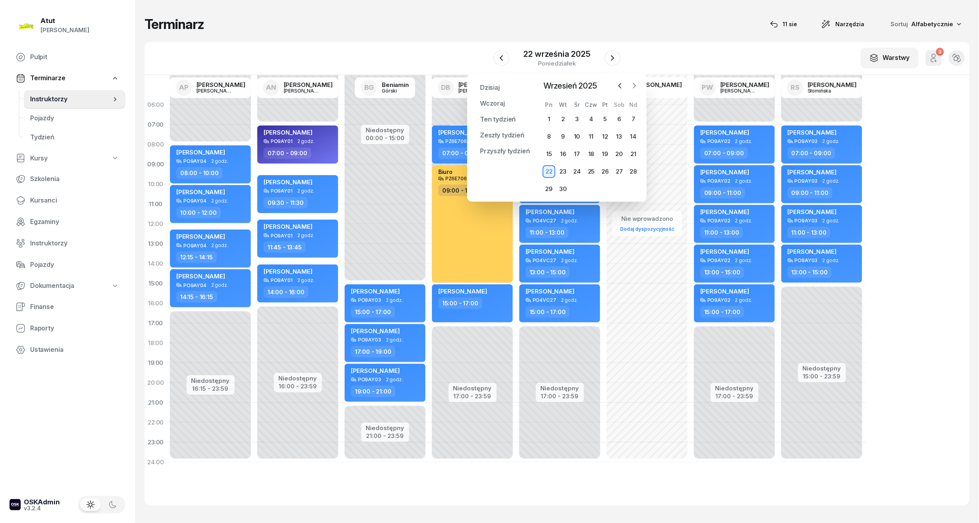
click at [632, 86] on icon "button" at bounding box center [634, 86] width 8 height 8
click at [578, 114] on div "1" at bounding box center [577, 119] width 13 height 13
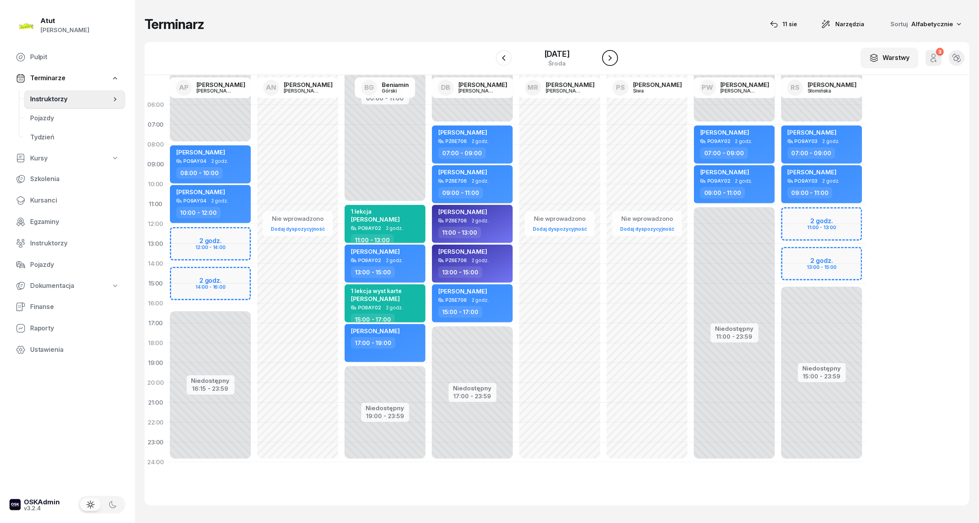
click at [615, 53] on icon "button" at bounding box center [610, 58] width 10 height 10
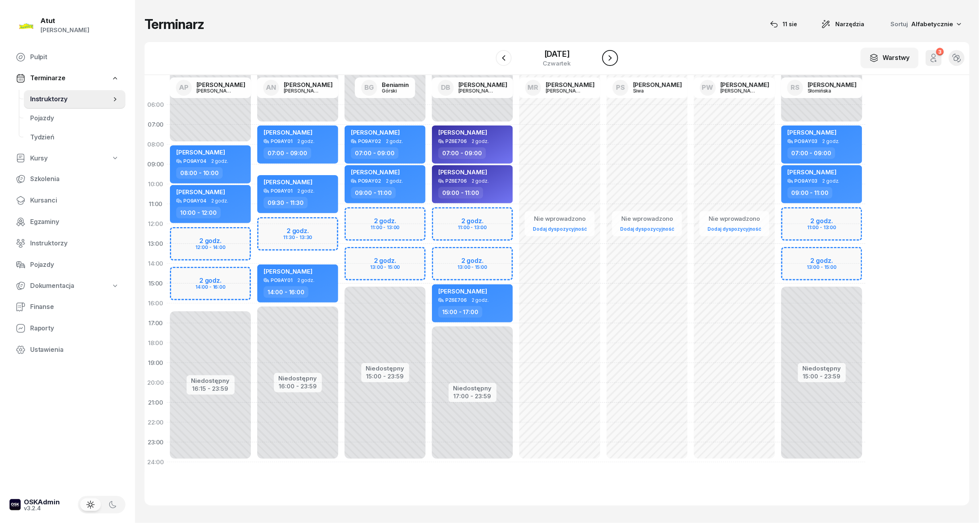
click at [615, 53] on icon "button" at bounding box center [610, 58] width 10 height 10
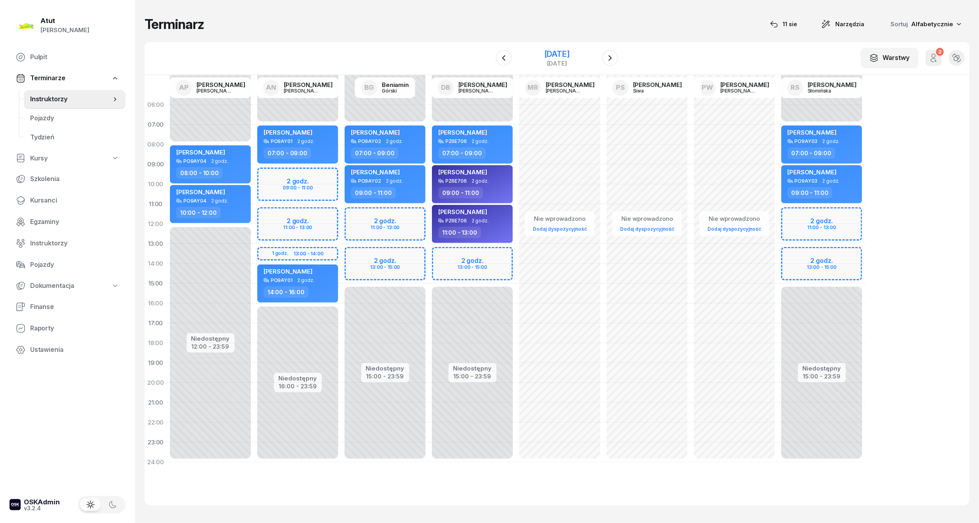
click at [544, 59] on div "[DATE]" at bounding box center [556, 58] width 25 height 16
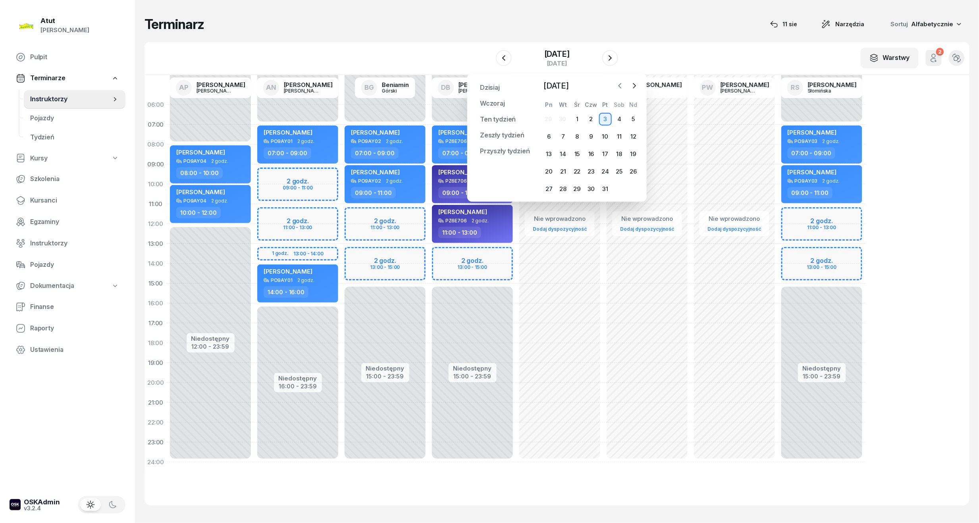
click at [621, 87] on icon "button" at bounding box center [620, 86] width 8 height 8
click at [548, 124] on div "1" at bounding box center [549, 119] width 13 height 13
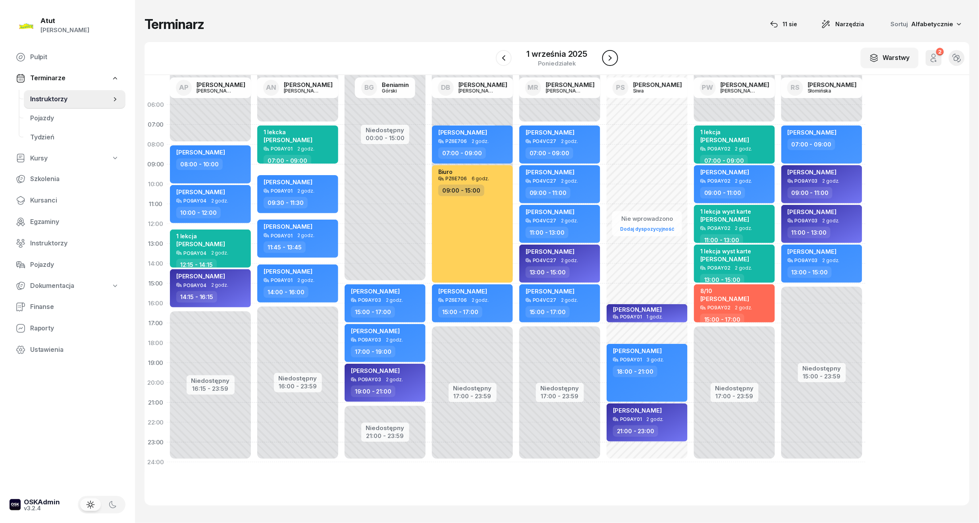
click at [615, 56] on button "button" at bounding box center [610, 58] width 16 height 16
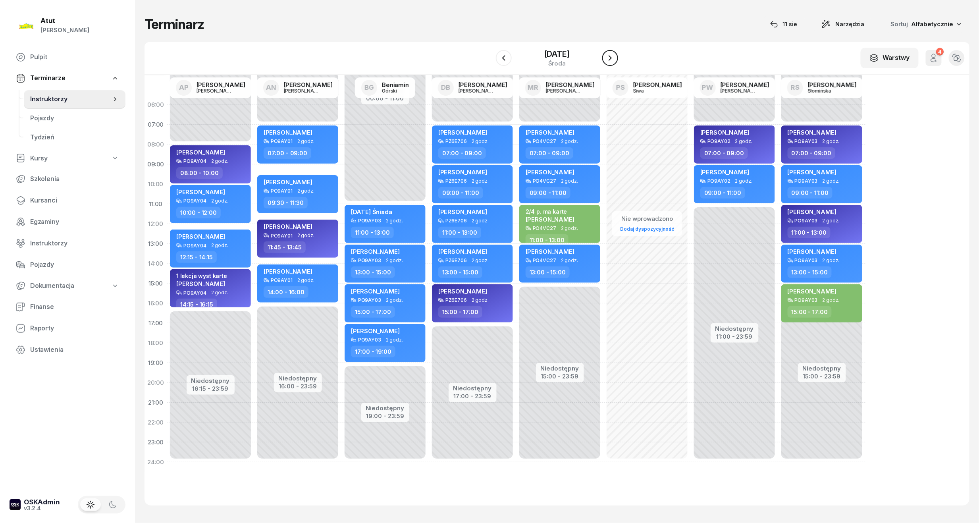
click at [615, 56] on button "button" at bounding box center [610, 58] width 16 height 16
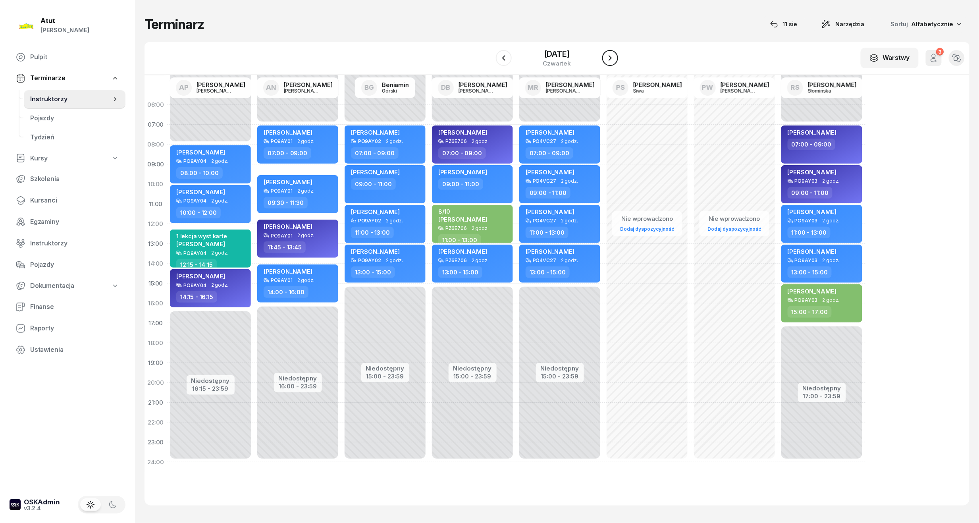
click at [615, 56] on button "button" at bounding box center [610, 58] width 16 height 16
click at [607, 63] on button "button" at bounding box center [610, 58] width 16 height 16
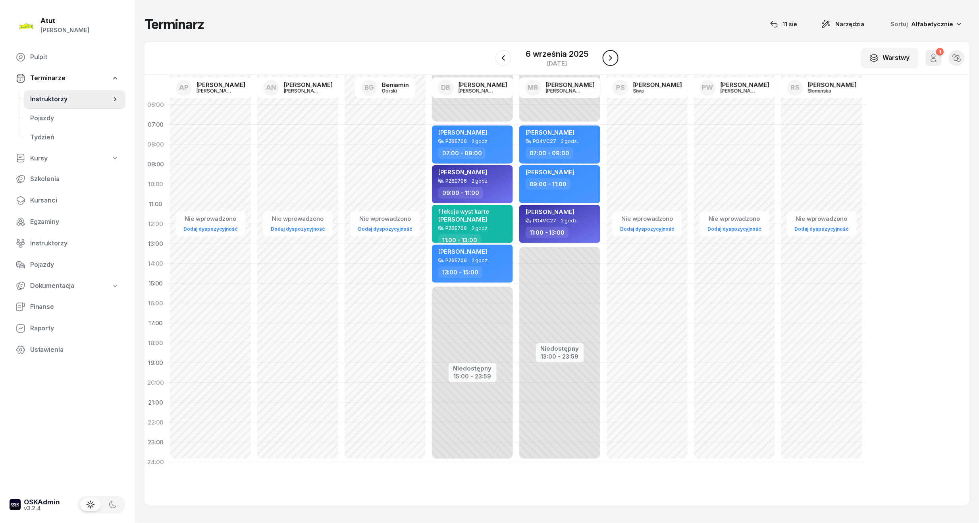
click at [607, 59] on icon "button" at bounding box center [611, 58] width 10 height 10
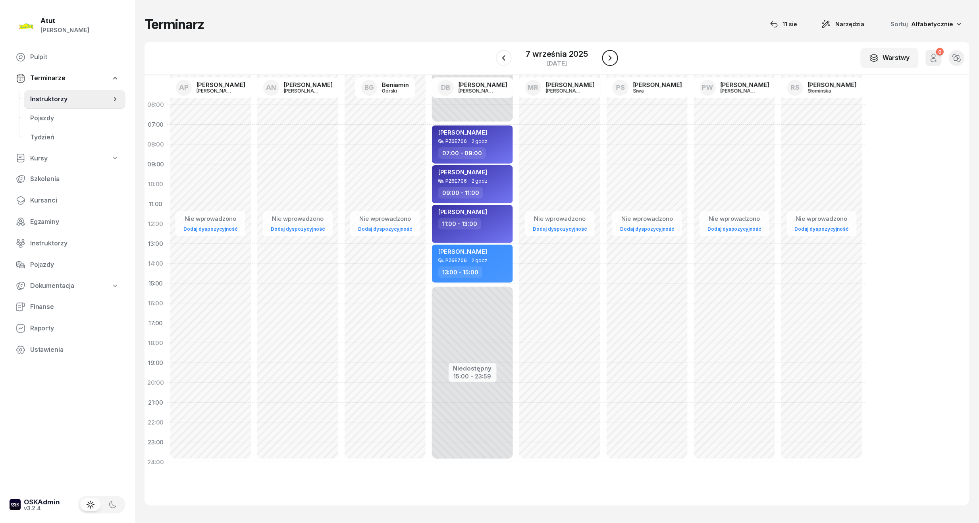
click at [607, 59] on icon "button" at bounding box center [610, 58] width 10 height 10
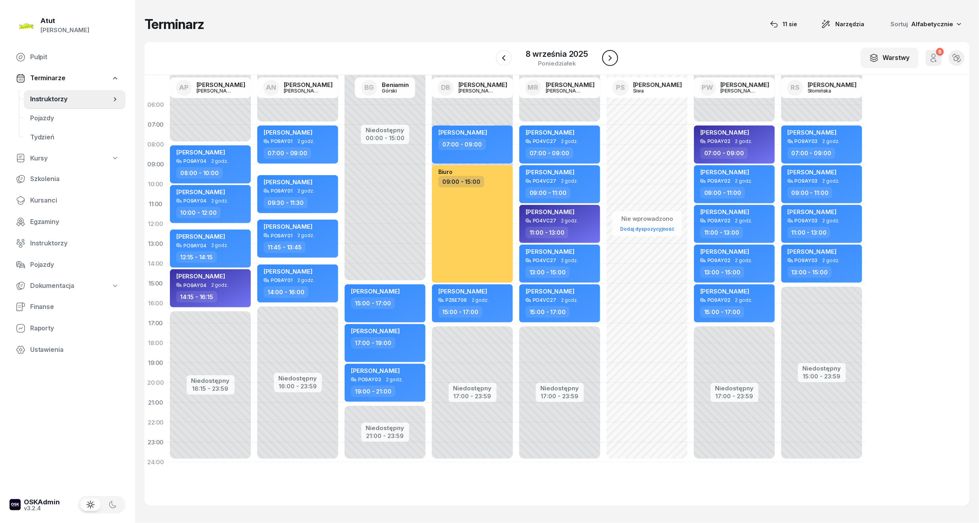
click at [607, 59] on icon "button" at bounding box center [610, 58] width 10 height 10
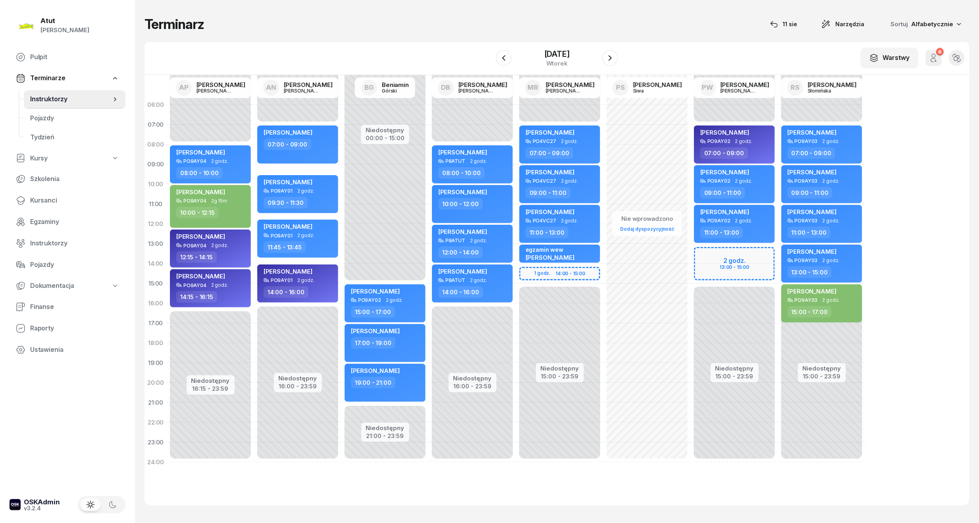
click at [599, 63] on div "[DATE]" at bounding box center [557, 58] width 122 height 23
click at [609, 62] on icon "button" at bounding box center [610, 58] width 10 height 10
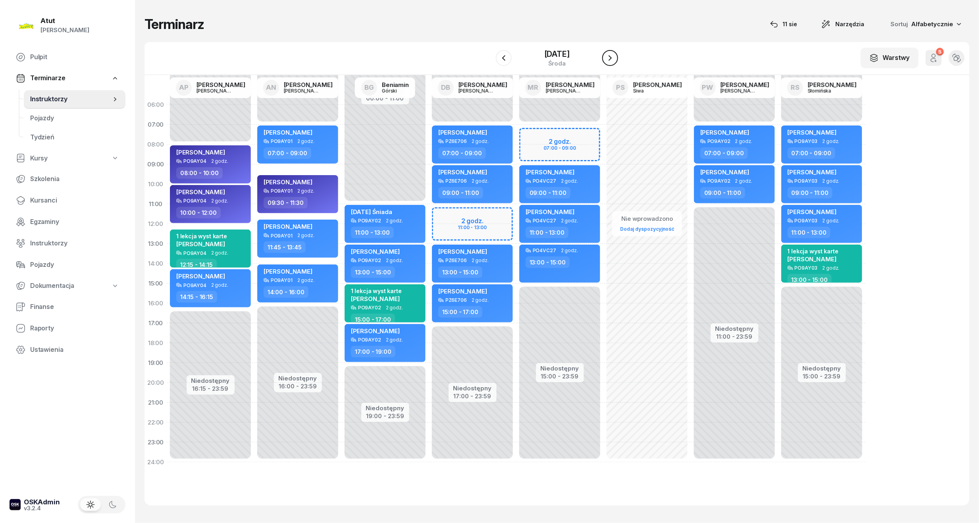
click at [609, 62] on icon "button" at bounding box center [610, 58] width 10 height 10
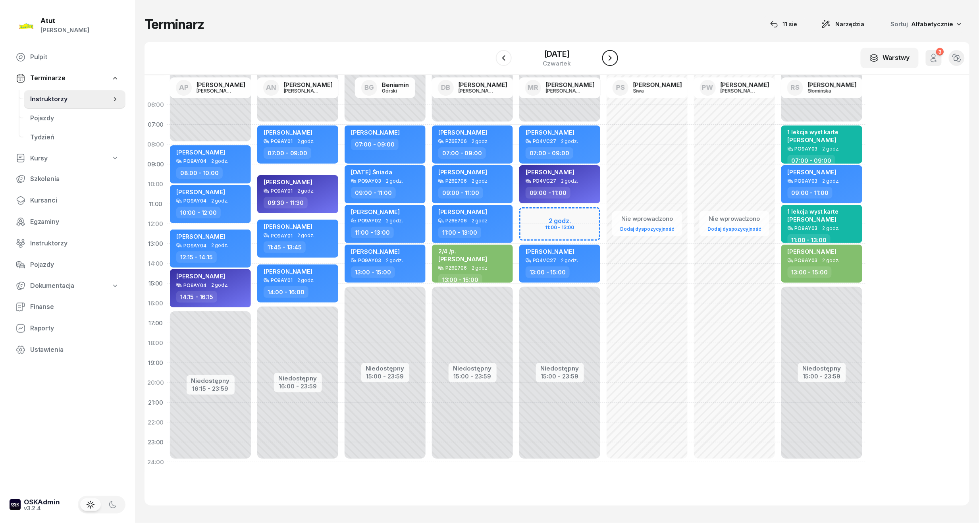
click at [609, 62] on icon "button" at bounding box center [610, 58] width 10 height 10
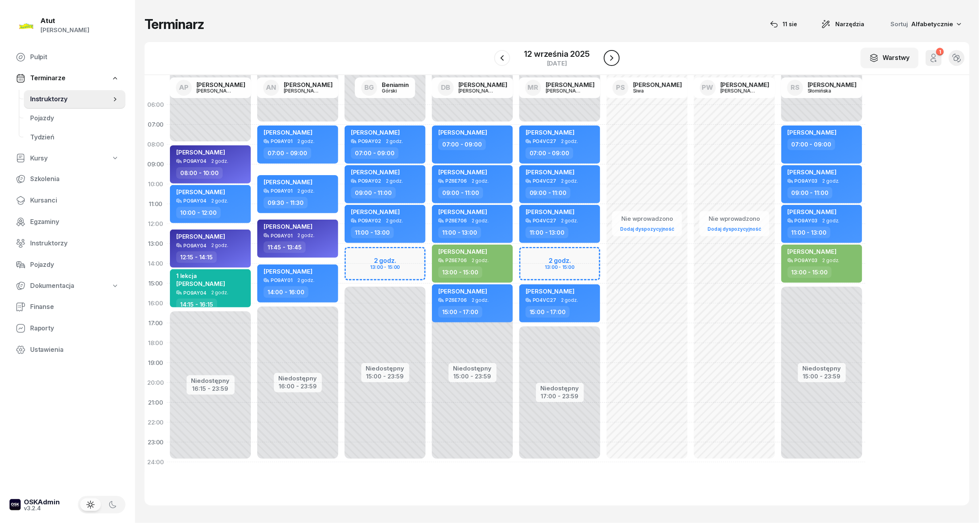
click at [609, 62] on icon "button" at bounding box center [612, 58] width 10 height 10
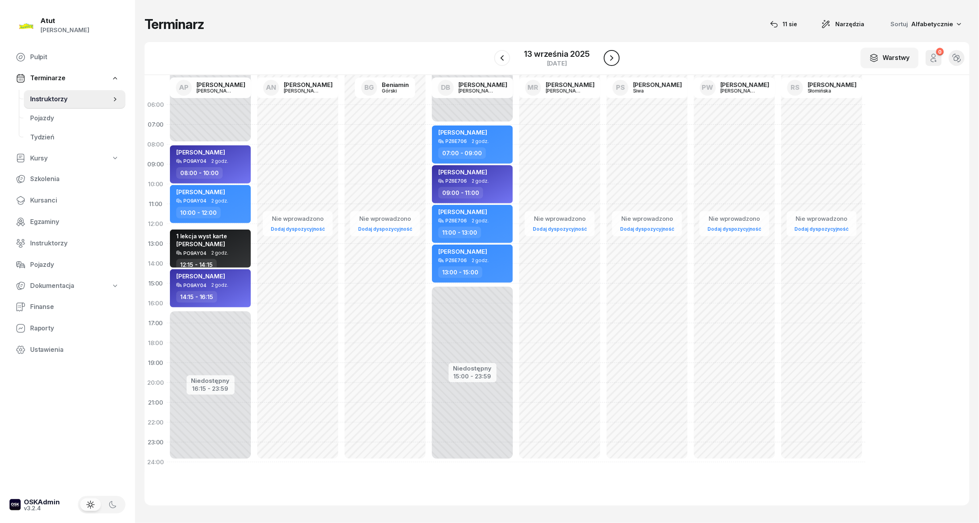
click at [613, 62] on icon "button" at bounding box center [612, 58] width 10 height 10
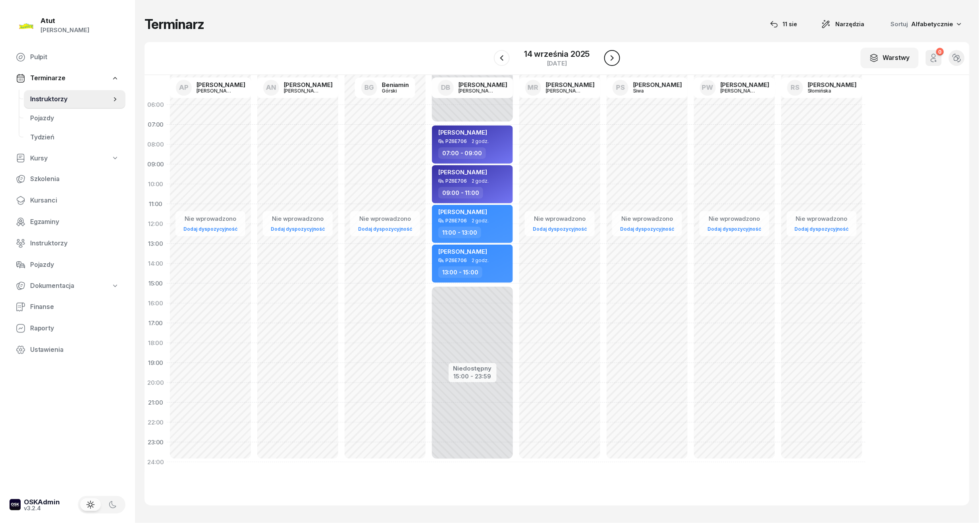
click at [613, 62] on icon "button" at bounding box center [612, 58] width 10 height 10
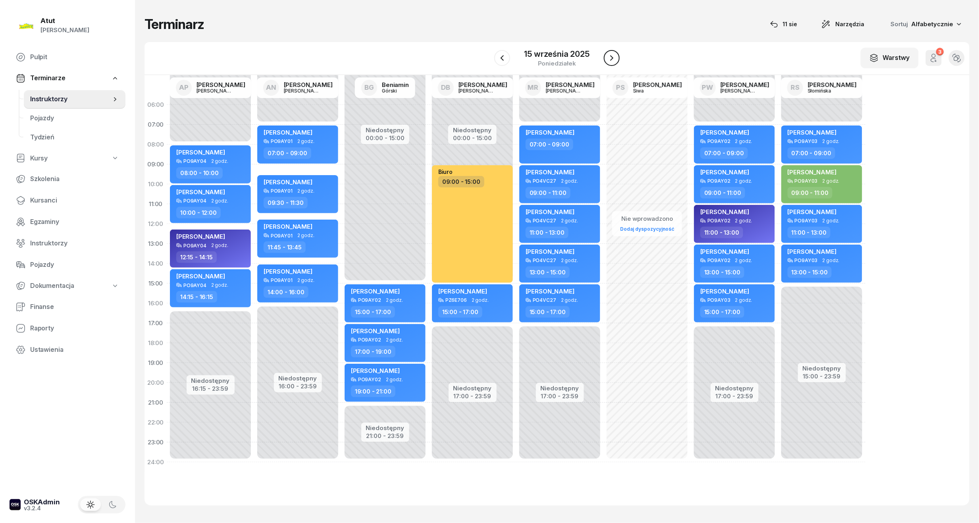
click at [613, 62] on icon "button" at bounding box center [612, 58] width 10 height 10
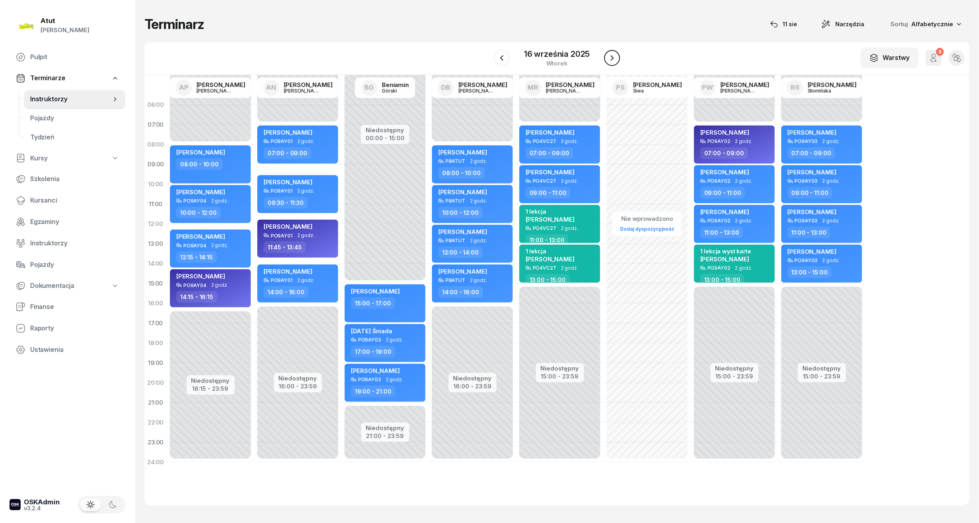
click at [613, 62] on icon "button" at bounding box center [612, 58] width 10 height 10
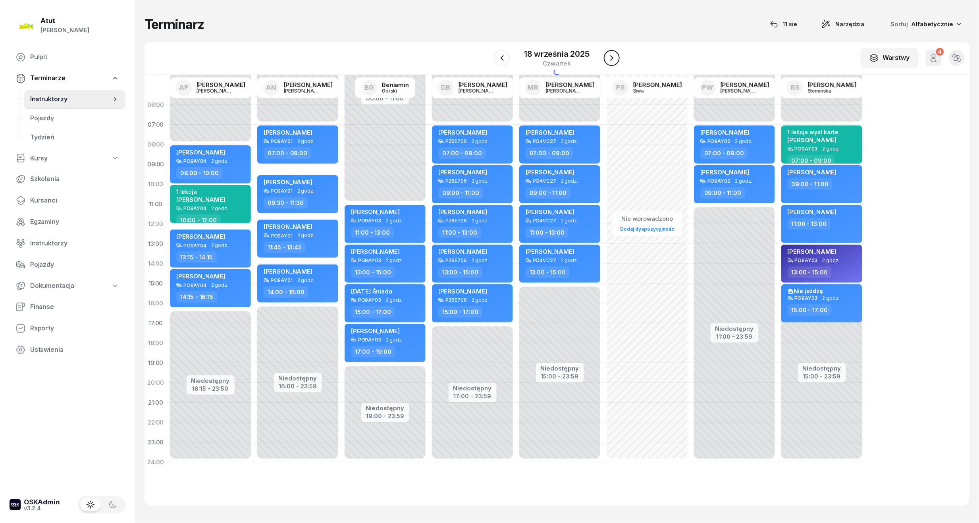
click at [613, 62] on icon "button" at bounding box center [612, 58] width 10 height 10
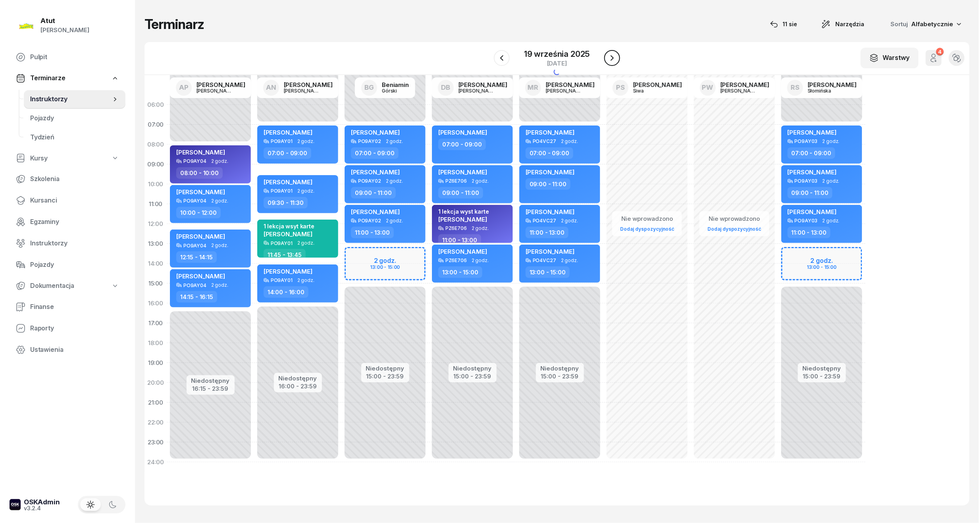
click at [613, 62] on icon "button" at bounding box center [612, 58] width 10 height 10
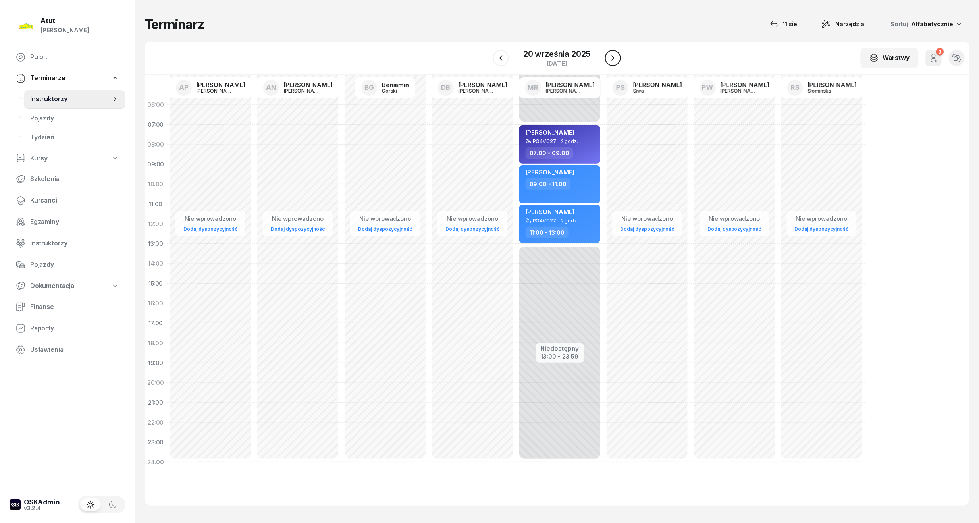
click at [613, 62] on icon "button" at bounding box center [613, 58] width 10 height 10
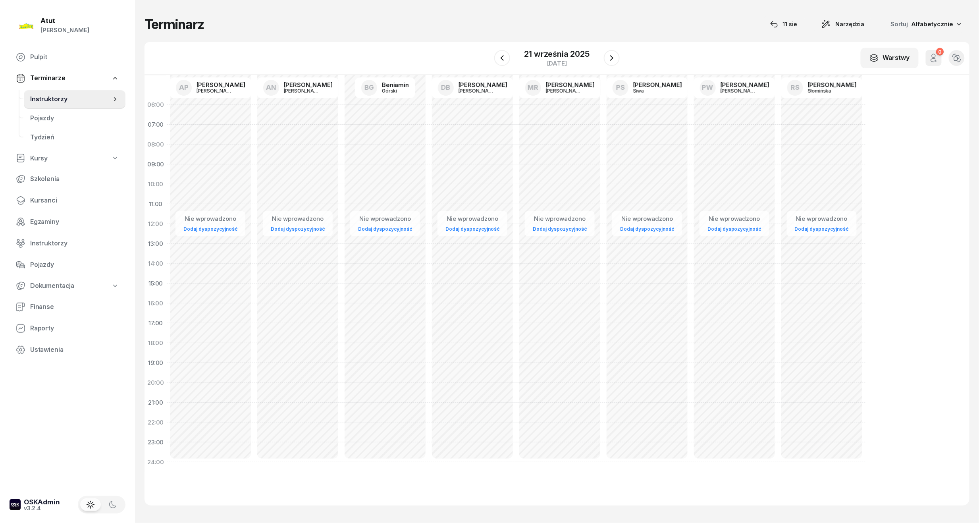
click at [603, 106] on div "Nie wprowadzono Dodaj dyspozycyjność" at bounding box center [646, 283] width 87 height 377
select select "06"
select select "08"
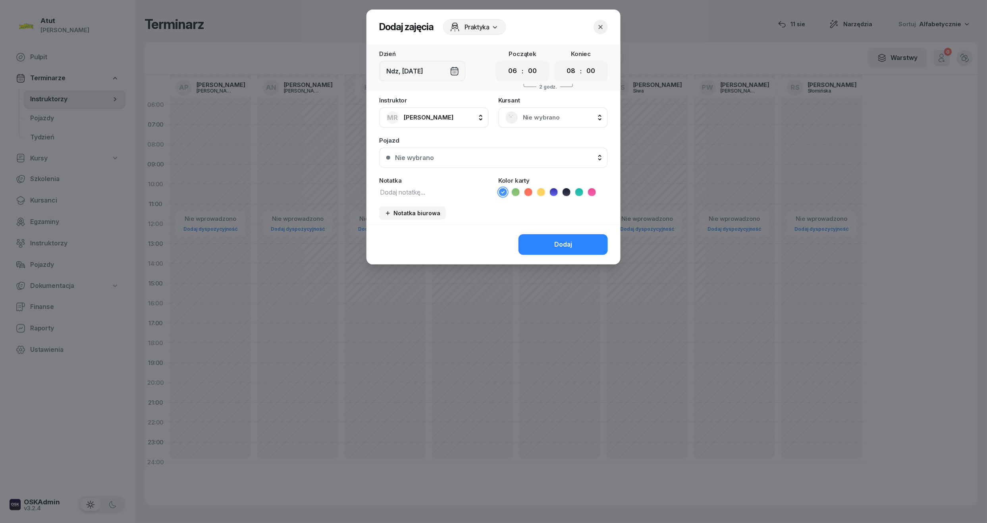
click at [598, 27] on icon "button" at bounding box center [600, 27] width 8 height 8
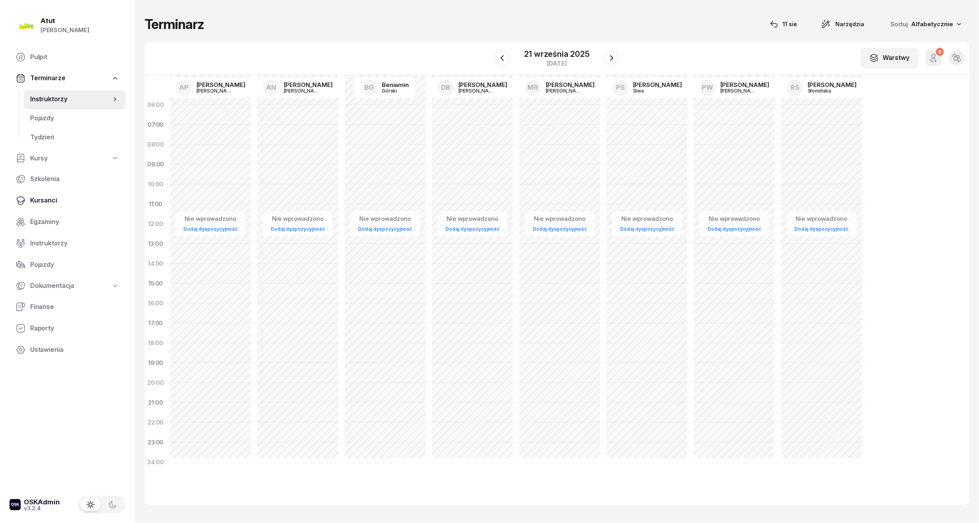
drag, startPoint x: 46, startPoint y: 197, endPoint x: 53, endPoint y: 191, distance: 9.0
click at [46, 197] on span "Kursanci" at bounding box center [74, 200] width 89 height 10
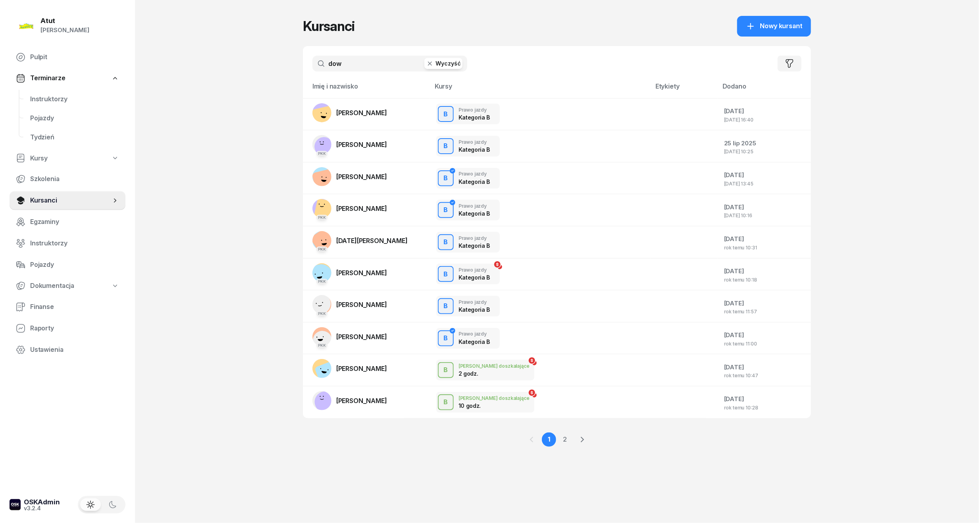
drag, startPoint x: 368, startPoint y: 65, endPoint x: 242, endPoint y: 65, distance: 126.2
click at [242, 65] on div "Atut [PERSON_NAME] Pulpit Terminarze Instruktorzy Pojazdy Tydzień Kursy Szkolen…" at bounding box center [489, 261] width 979 height 523
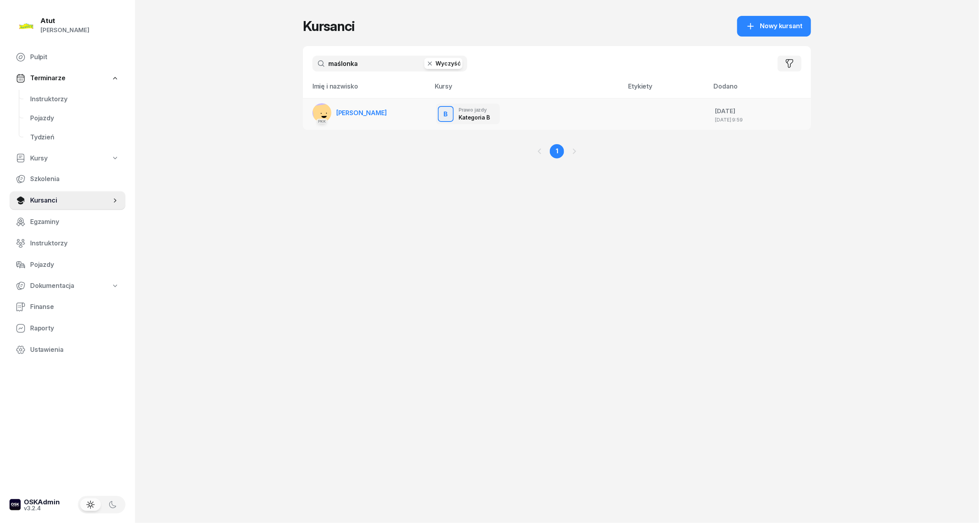
type input "maślonka"
click at [389, 111] on td "PKK [PERSON_NAME]" at bounding box center [366, 114] width 127 height 32
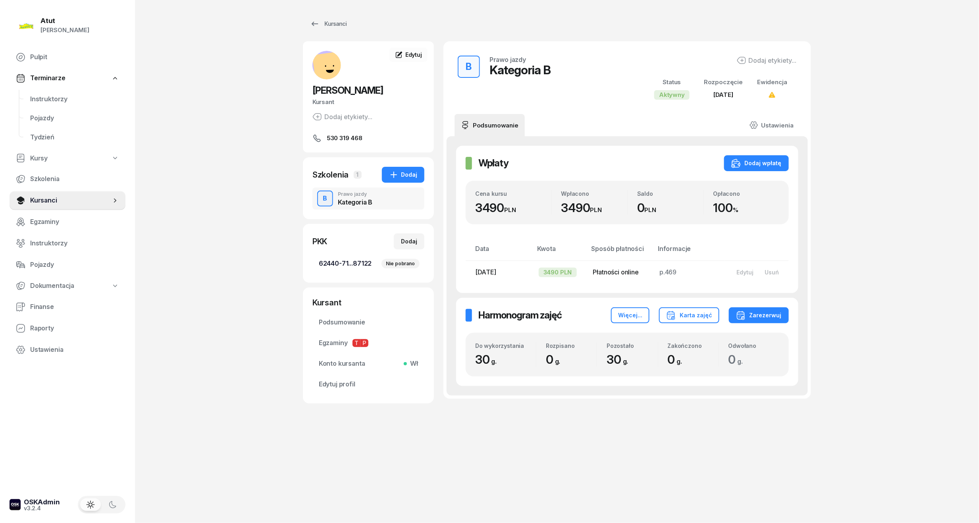
click at [356, 262] on span "62440-71...87122 Nie pobrano" at bounding box center [368, 263] width 99 height 10
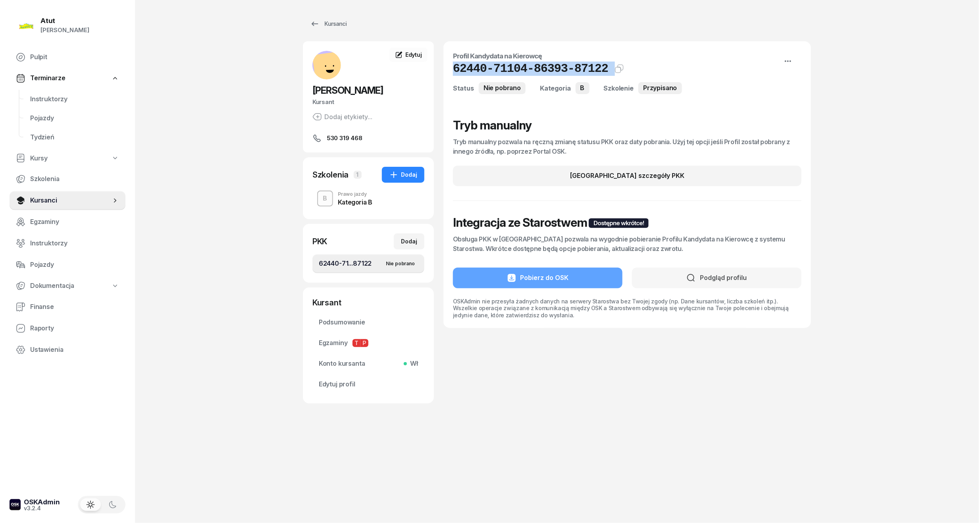
drag, startPoint x: 594, startPoint y: 74, endPoint x: 451, endPoint y: 73, distance: 143.3
click at [451, 73] on div "Profil Kandydata na Kierowcę 62440-71104-86393-87122 Kat.B Kopiuj do schowka St…" at bounding box center [626, 184] width 367 height 287
click at [347, 381] on span "Edytuj profil" at bounding box center [368, 384] width 99 height 10
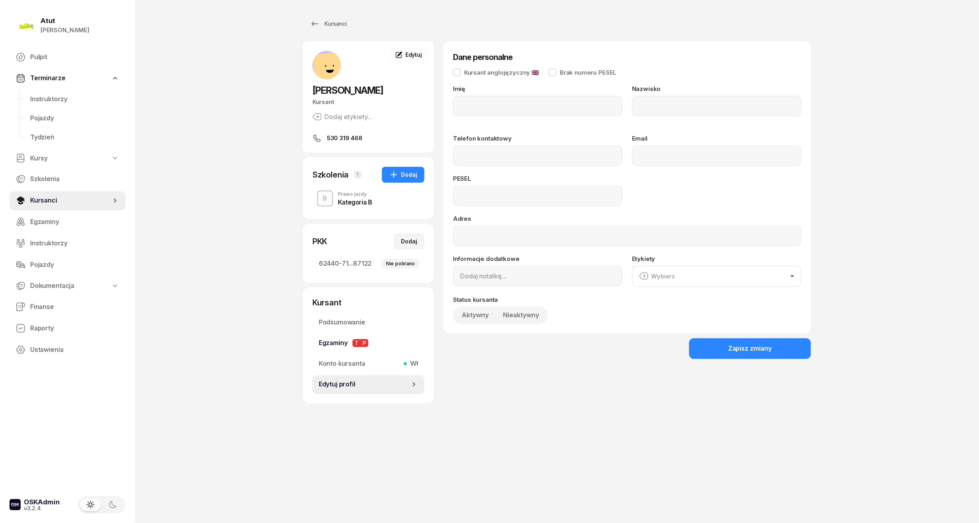
type input "[PERSON_NAME]"
type input "Maślonka"
type input "530319468"
type input "02320800162"
drag, startPoint x: 521, startPoint y: 191, endPoint x: 337, endPoint y: 200, distance: 184.0
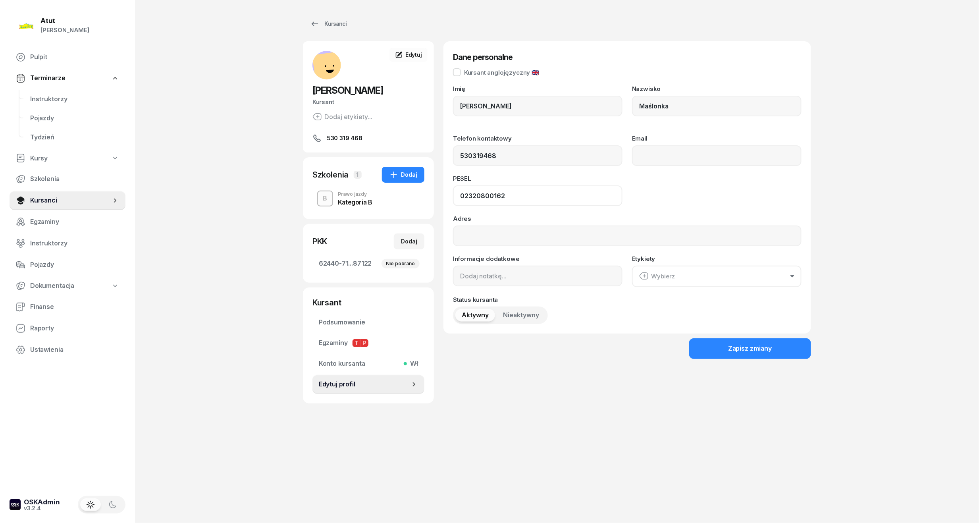
click at [337, 200] on div "[PERSON_NAME] Kursant [PERSON_NAME] etykiety... 530 319 468 MM [PERSON_NAME] Ku…" at bounding box center [557, 222] width 508 height 362
